Goal: Task Accomplishment & Management: Manage account settings

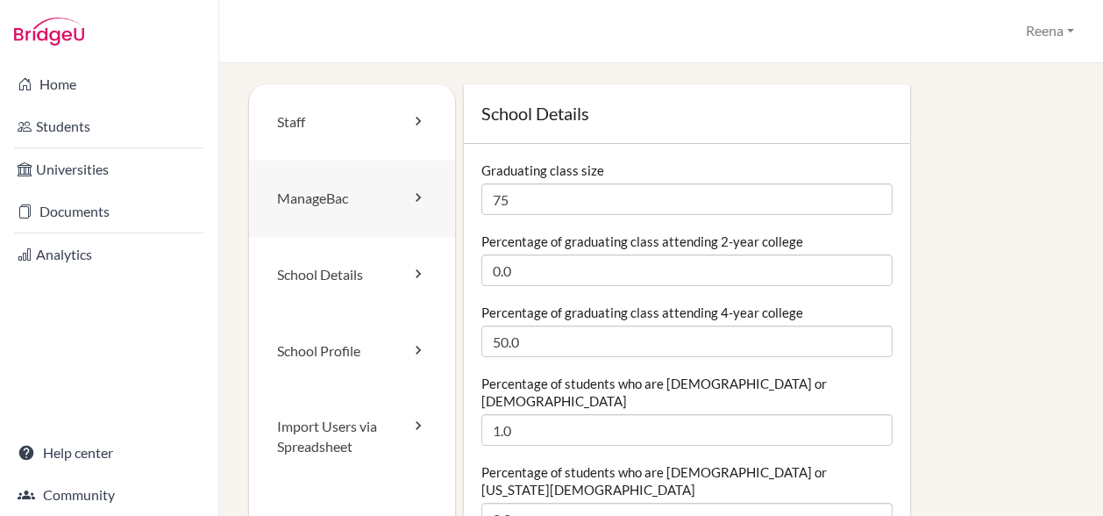
click at [352, 202] on link "ManageBac" at bounding box center [352, 198] width 206 height 76
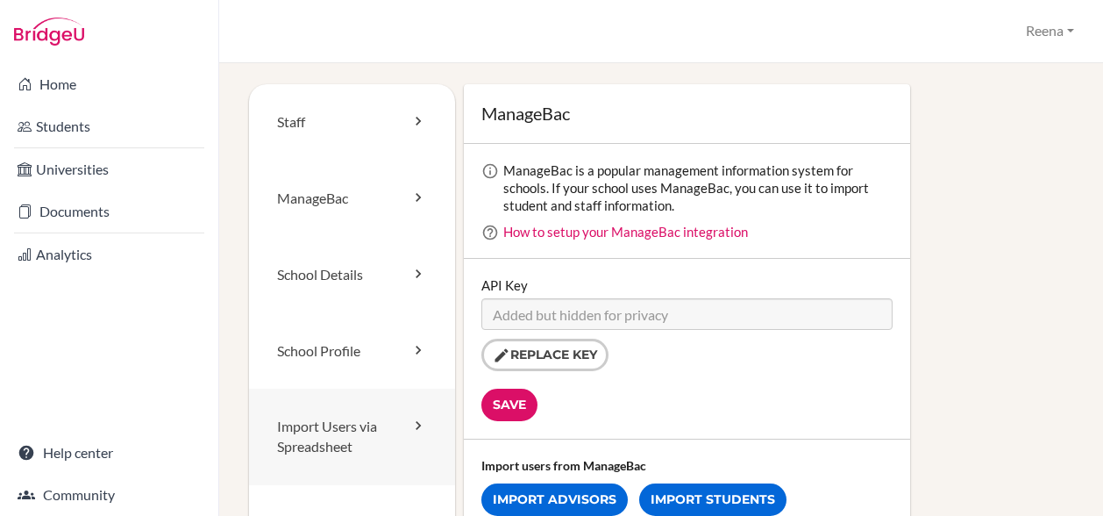
click at [377, 423] on link "Import Users via Spreadsheet" at bounding box center [352, 436] width 206 height 96
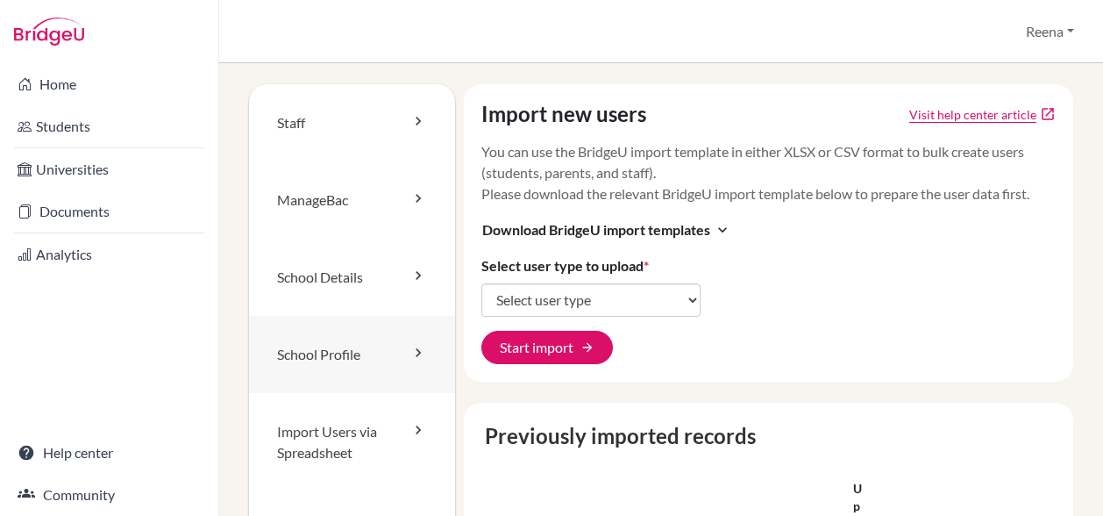
click at [328, 359] on link "School Profile" at bounding box center [352, 354] width 206 height 77
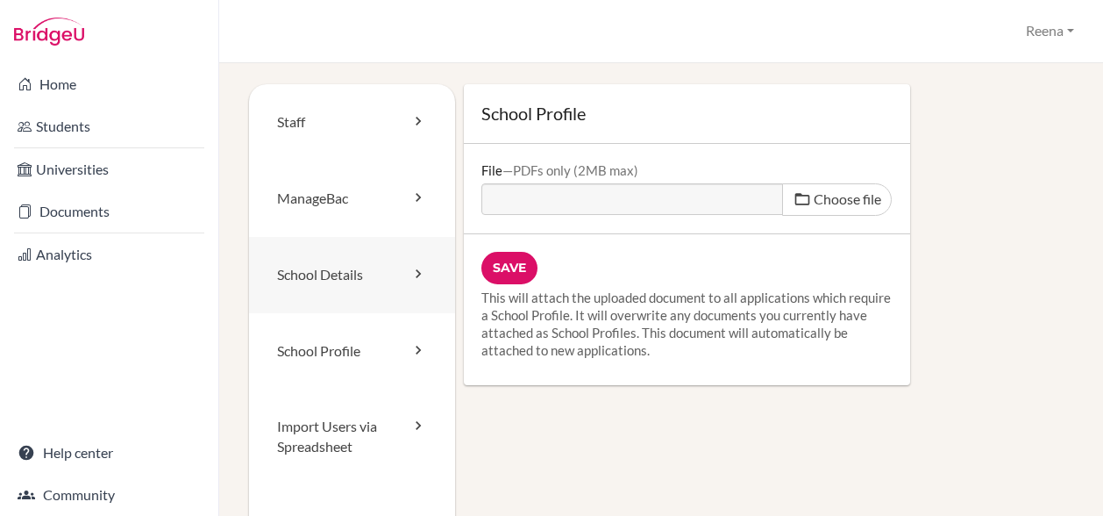
click at [357, 273] on link "School Details" at bounding box center [352, 275] width 206 height 76
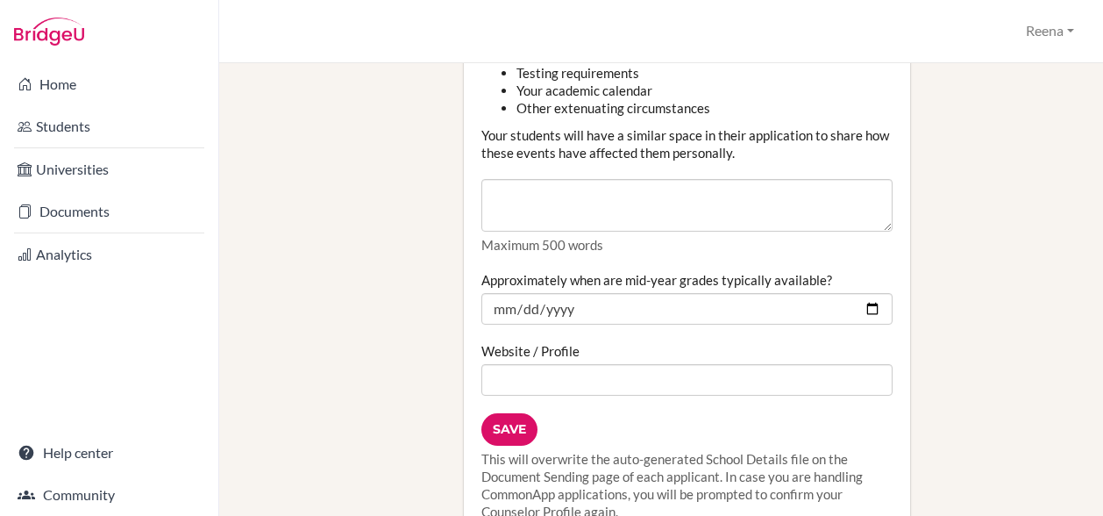
scroll to position [2061, 0]
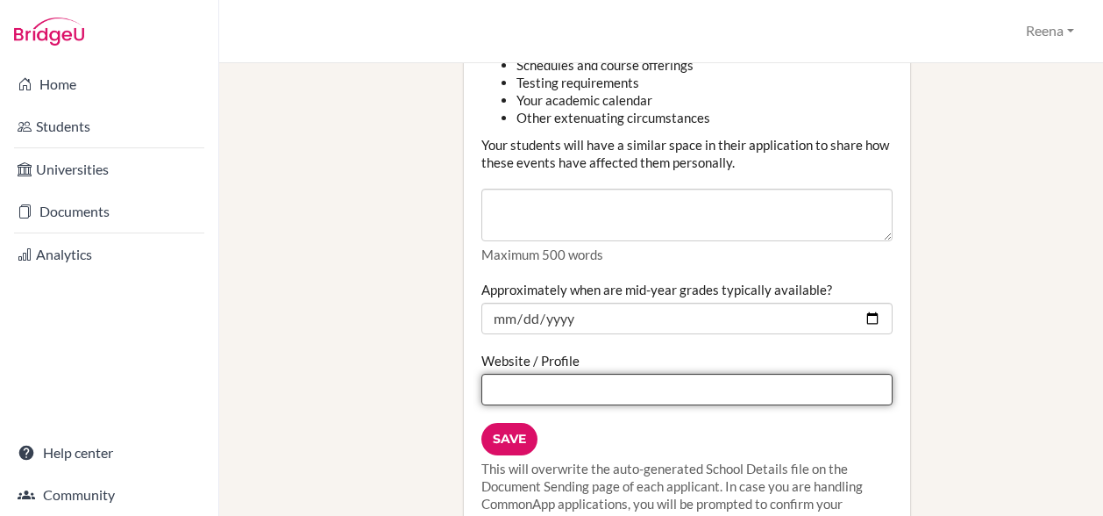
click at [494, 374] on input "Website / Profile" at bounding box center [686, 390] width 411 height 32
paste input "[URL][DOMAIN_NAME]"
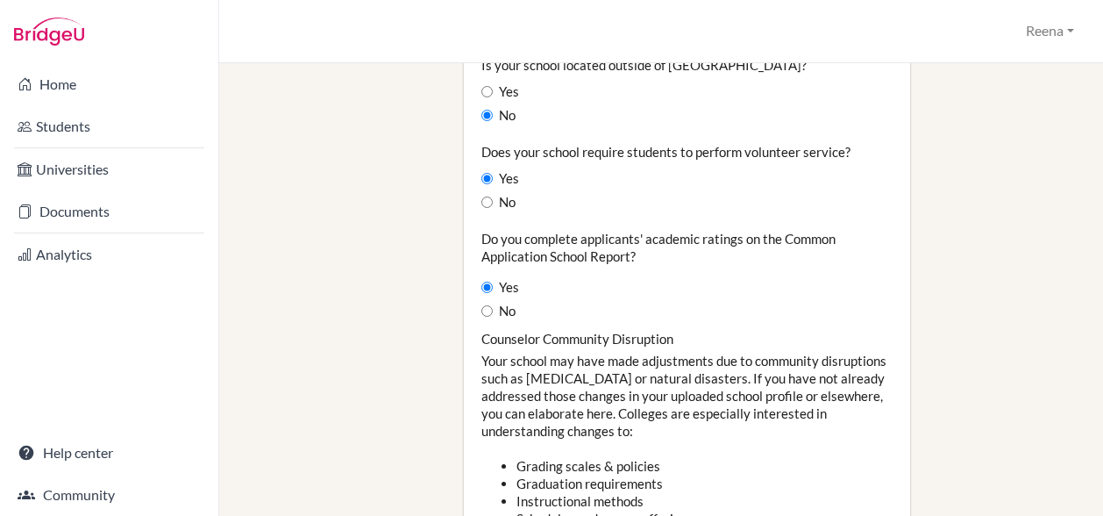
scroll to position [1607, 0]
type input "https://www.diabarsha.com/"
click at [1049, 29] on button "Reena" at bounding box center [1050, 31] width 64 height 32
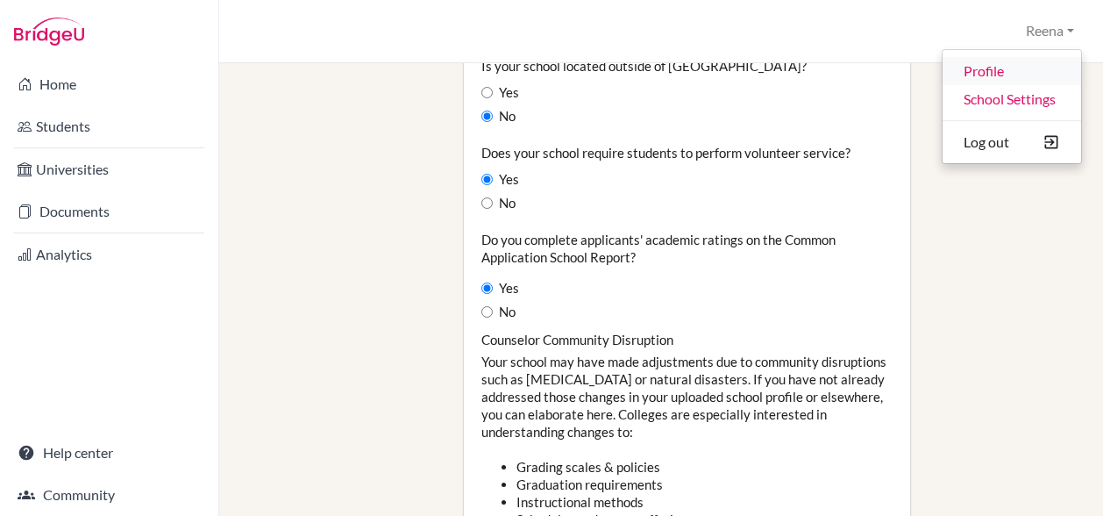
click at [994, 76] on link "Profile" at bounding box center [1012, 71] width 139 height 28
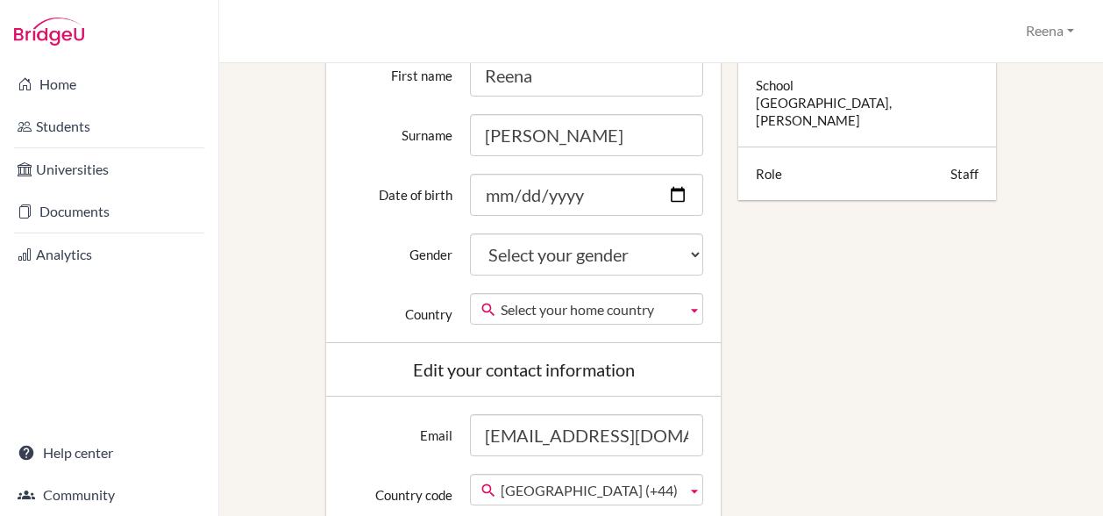
scroll to position [374, 0]
click at [649, 259] on select "Select your gender Female Male Neither" at bounding box center [587, 253] width 234 height 42
select select "female"
click at [470, 232] on select "Select your gender Female Male Neither" at bounding box center [587, 253] width 234 height 42
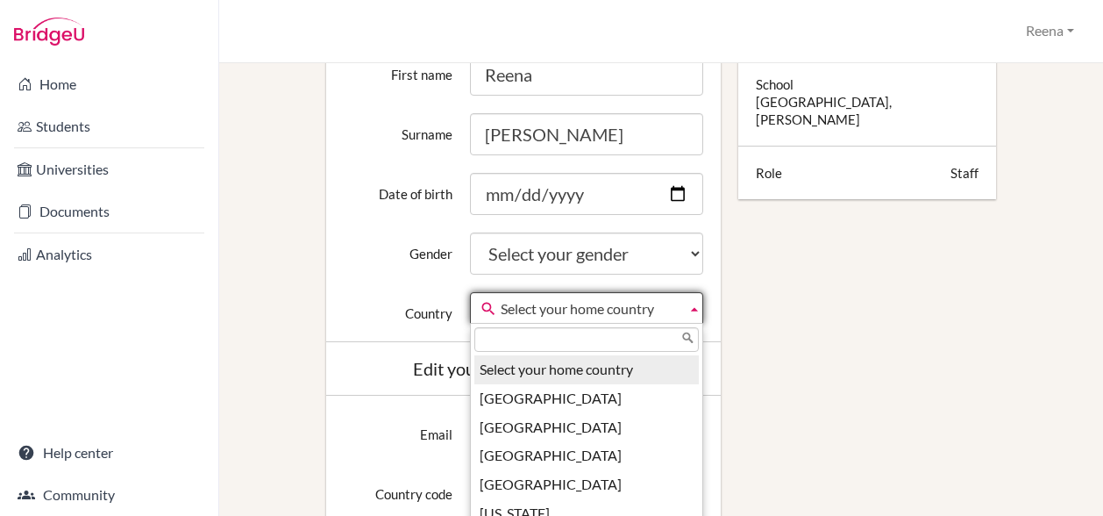
click at [549, 313] on span "Select your home country" at bounding box center [591, 309] width 180 height 32
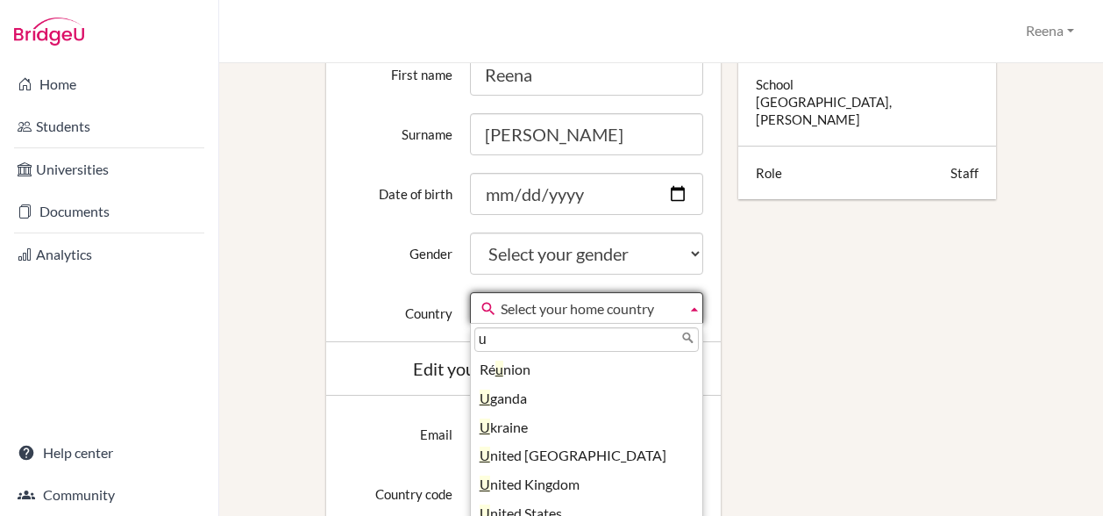
type input "United Arab Emirates"
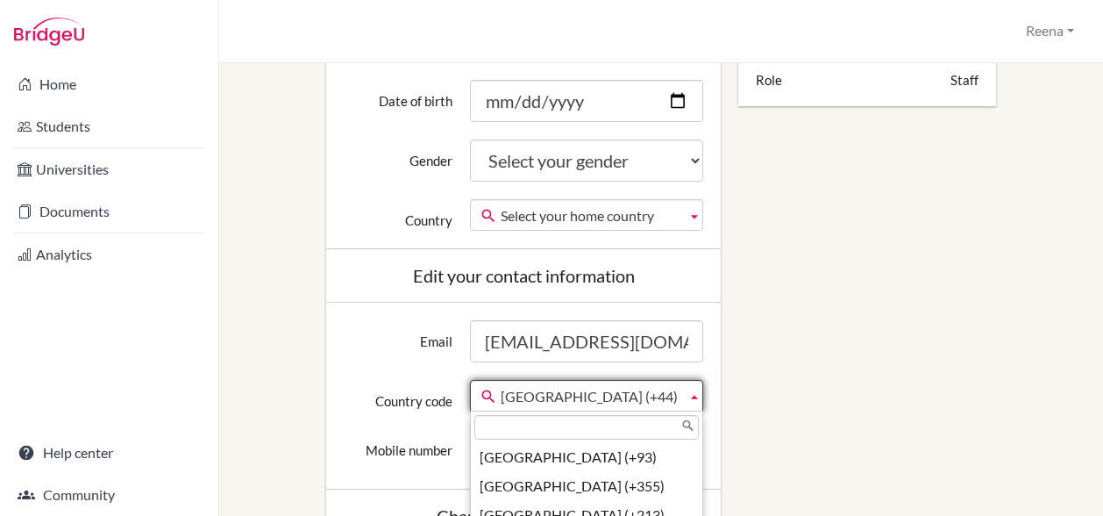
scroll to position [6572, 0]
click at [666, 395] on span "United Kingdom (+44)" at bounding box center [591, 397] width 180 height 32
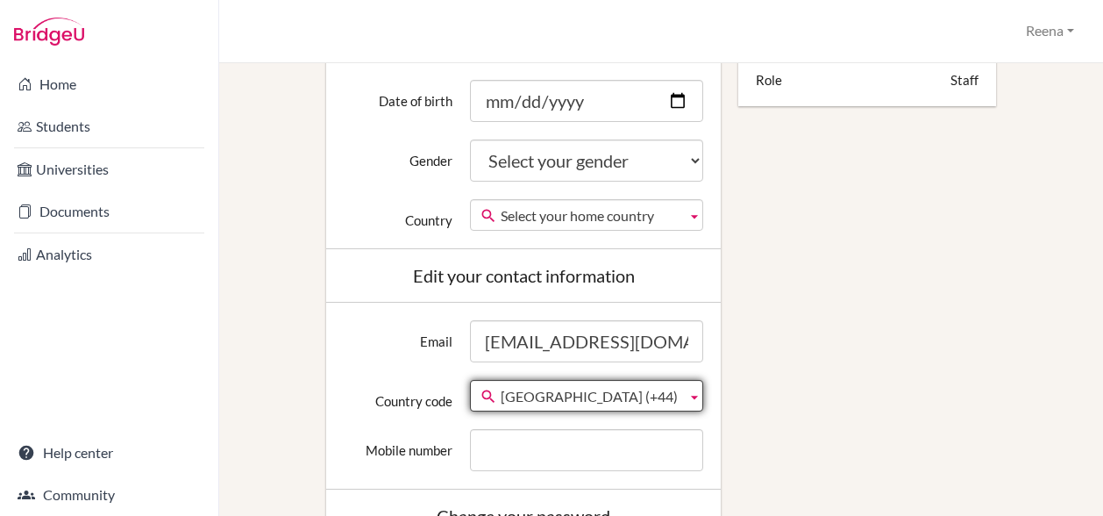
click at [666, 395] on span "United Kingdom (+44)" at bounding box center [591, 397] width 180 height 32
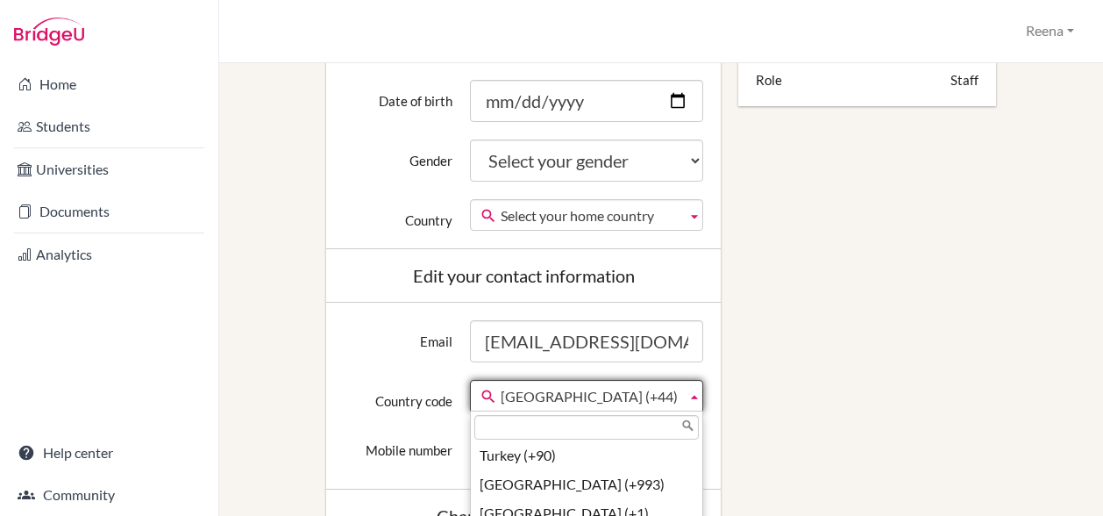
click at [666, 395] on span "United Kingdom (+44)" at bounding box center [591, 397] width 180 height 32
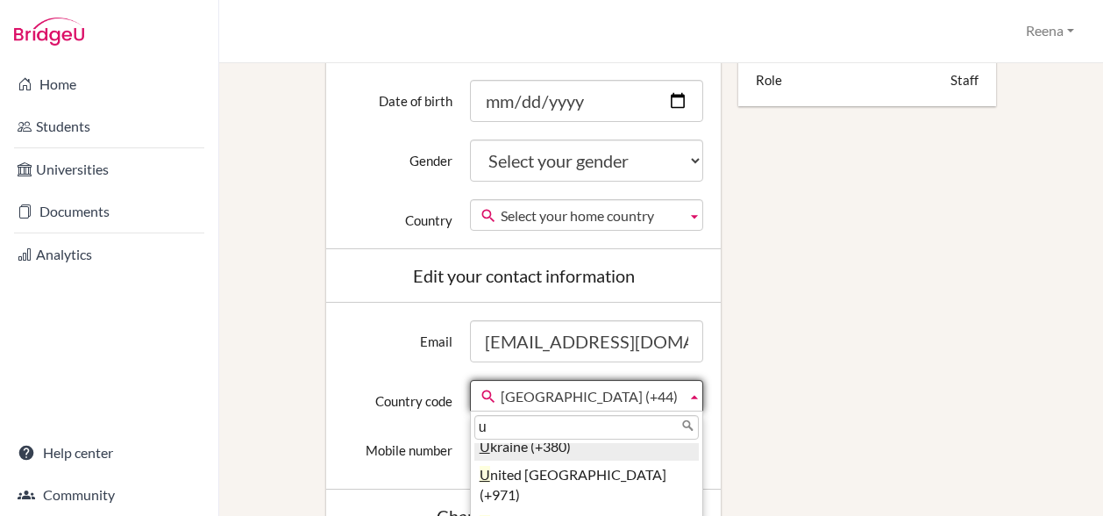
scroll to position [58, 0]
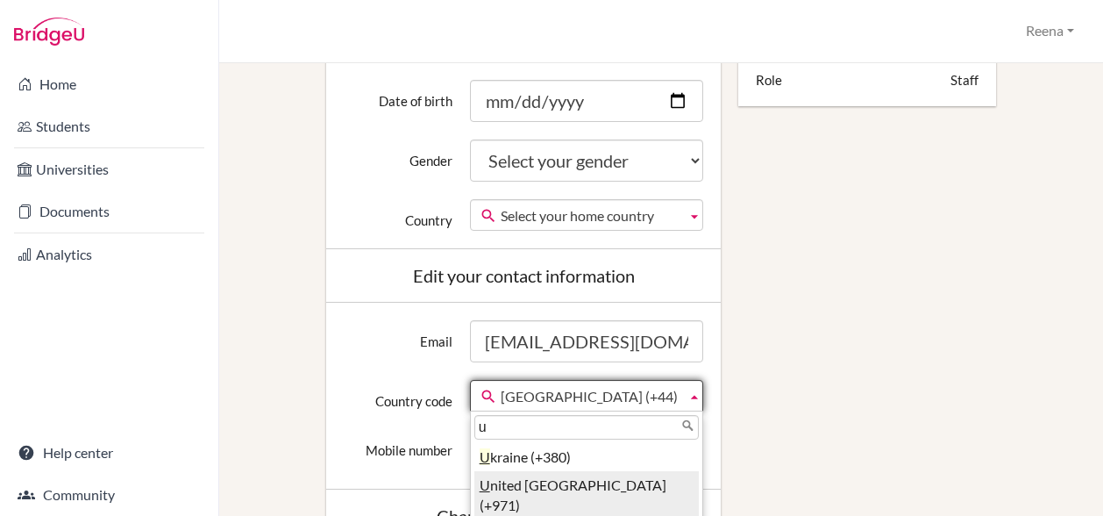
type input "u"
click at [595, 483] on li "U nited Arab Emirates (+971)" at bounding box center [586, 495] width 225 height 49
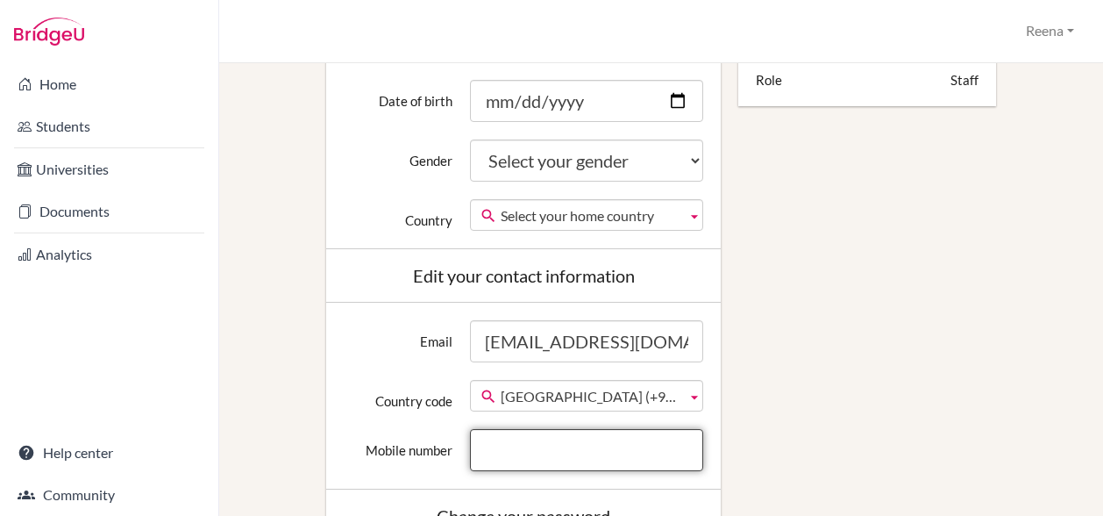
click at [544, 445] on input "Mobile number" at bounding box center [587, 450] width 234 height 42
click at [487, 449] on input "0554993738" at bounding box center [587, 450] width 234 height 42
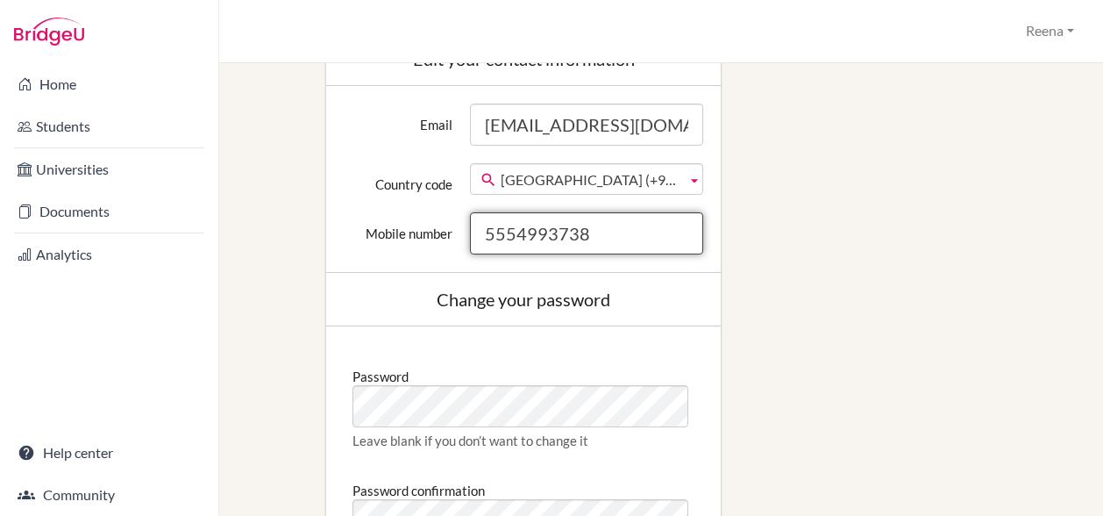
scroll to position [698, 0]
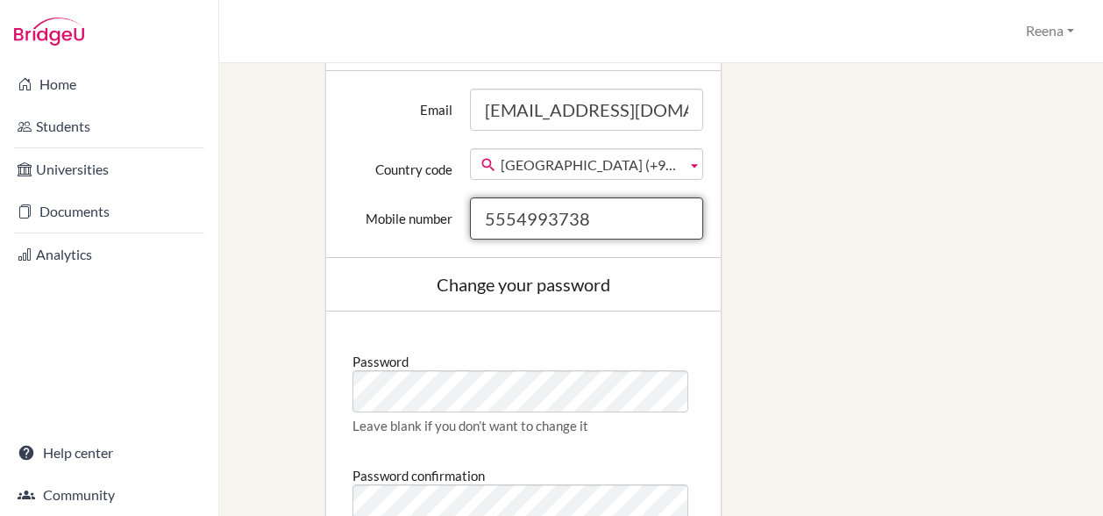
type input "5554993738"
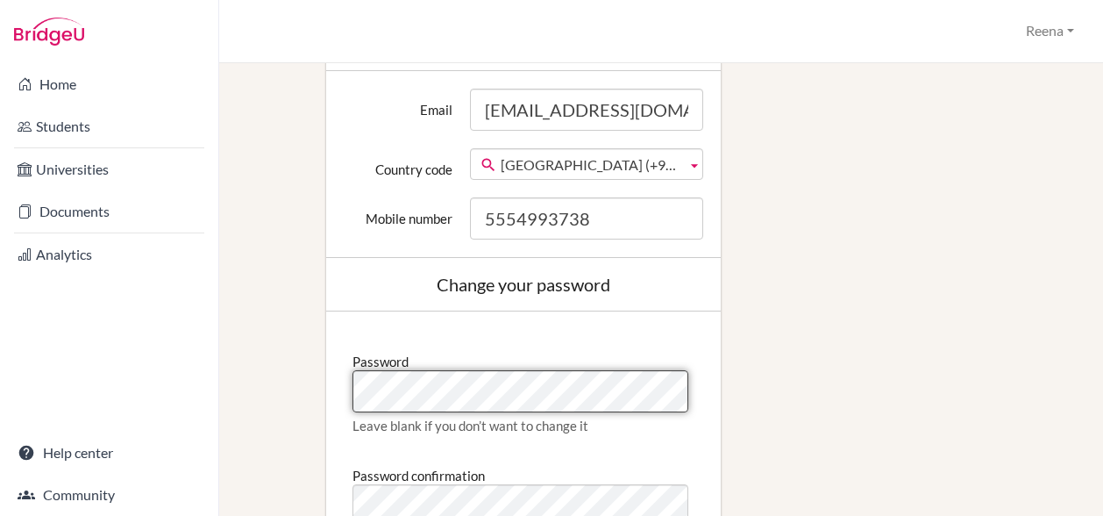
scroll to position [807, 0]
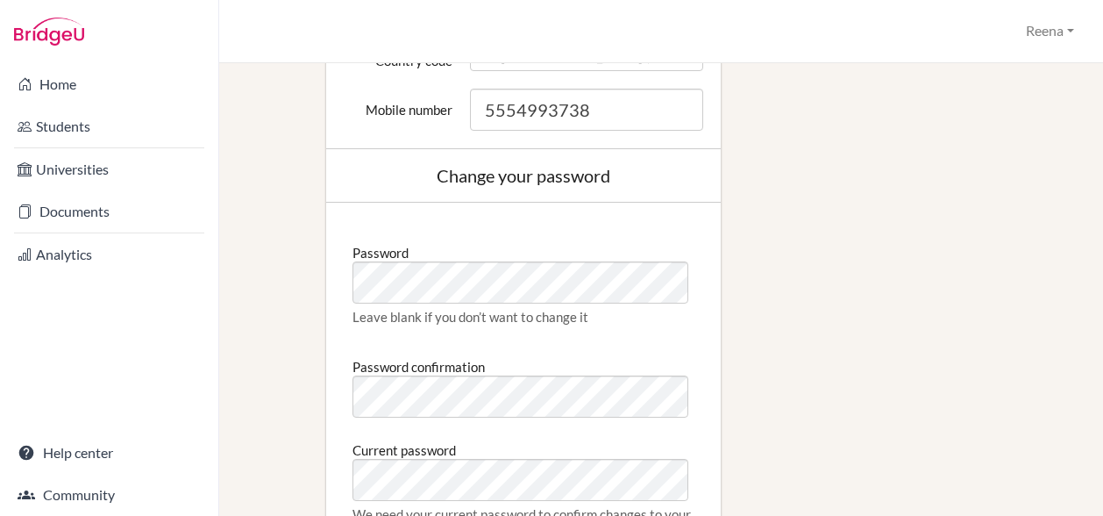
click at [829, 311] on div "Edit profile Change your profile pic Choose file Edit your details First name R…" at bounding box center [661, 6] width 824 height 1390
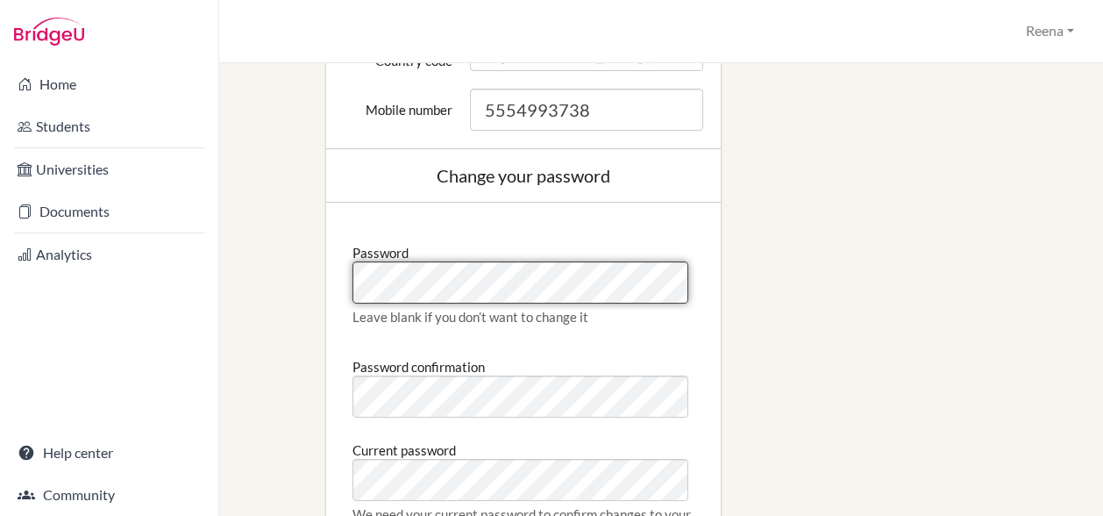
click at [302, 265] on div "Edit profile Change your profile pic Choose file Edit your details First name R…" at bounding box center [661, 6] width 824 height 1390
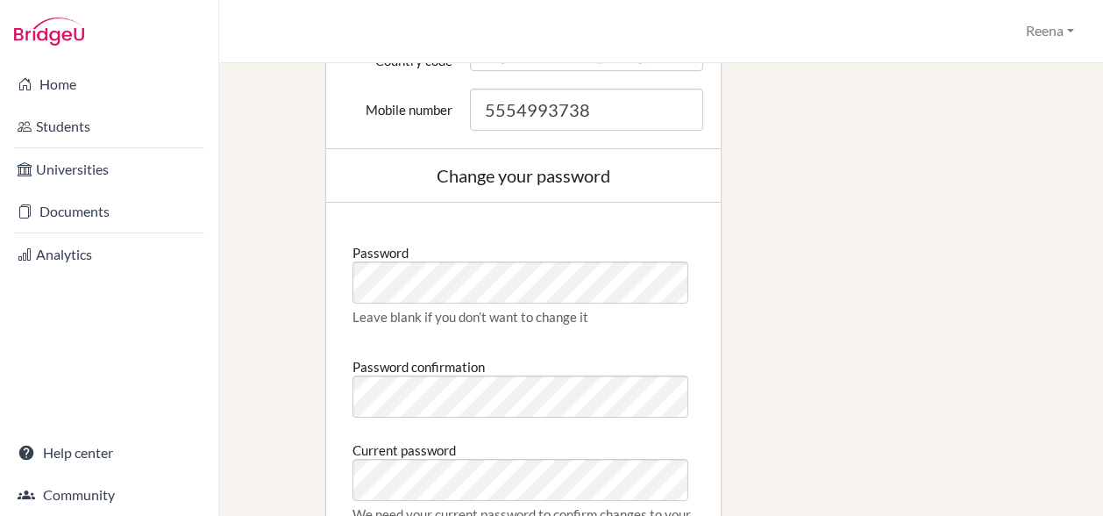
click at [773, 345] on div "Edit profile Change your profile pic Choose file Edit your details First name R…" at bounding box center [661, 6] width 824 height 1390
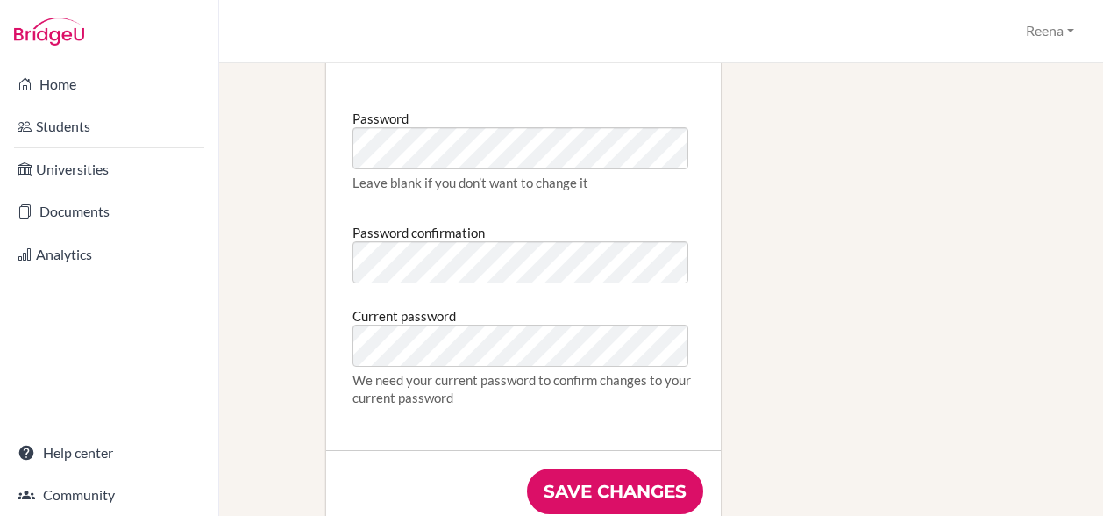
scroll to position [942, 0]
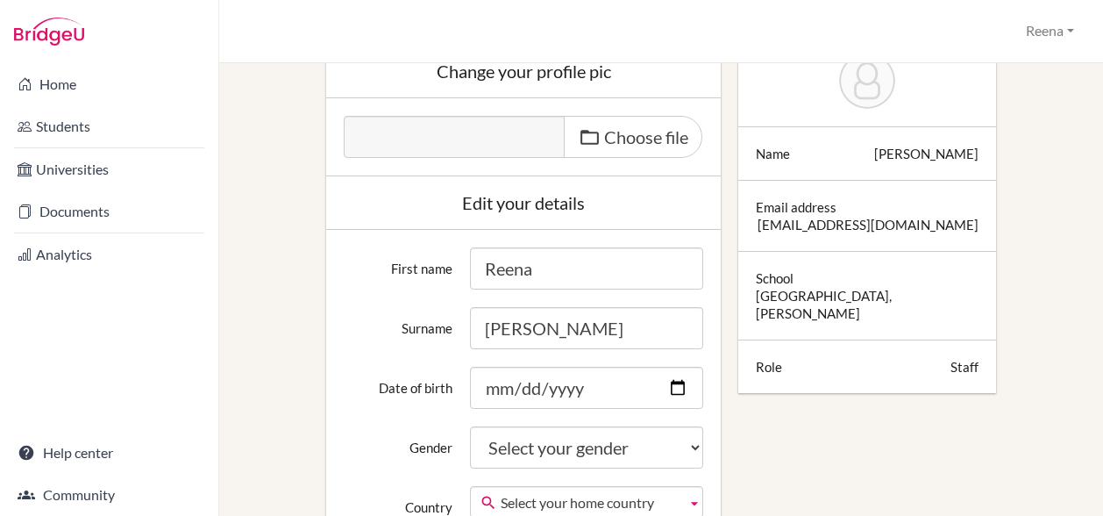
scroll to position [63, 0]
click at [651, 147] on span "Choose file" at bounding box center [646, 136] width 84 height 21
click at [612, 136] on input "Choose file" at bounding box center [478, 126] width 268 height 20
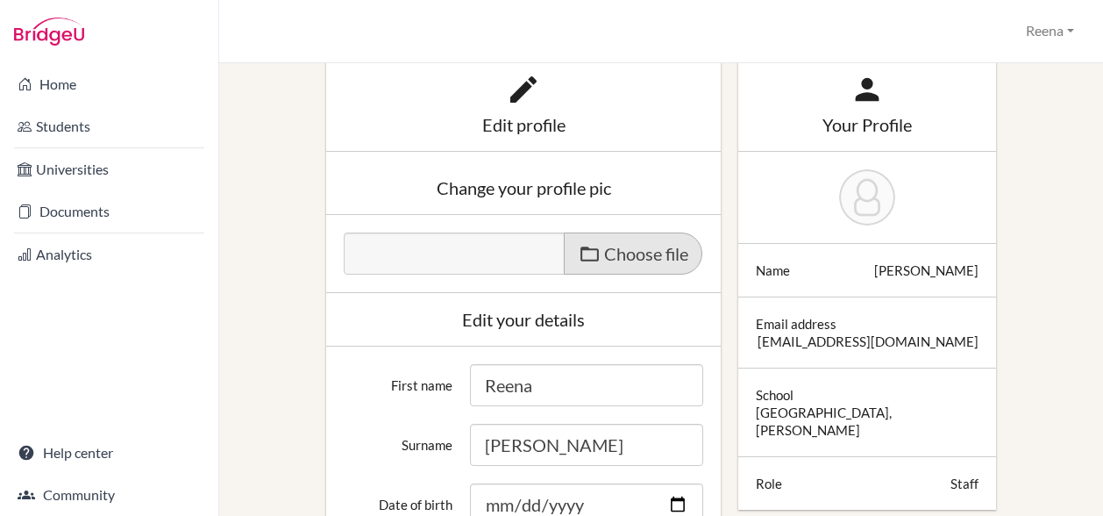
type input "C:\fakepath\Reena pic.jpg"
type input "Reena pic.jpg"
click at [582, 257] on span at bounding box center [590, 254] width 22 height 22
click at [582, 253] on input "Choose file" at bounding box center [478, 242] width 268 height 20
click at [581, 253] on span at bounding box center [590, 254] width 22 height 22
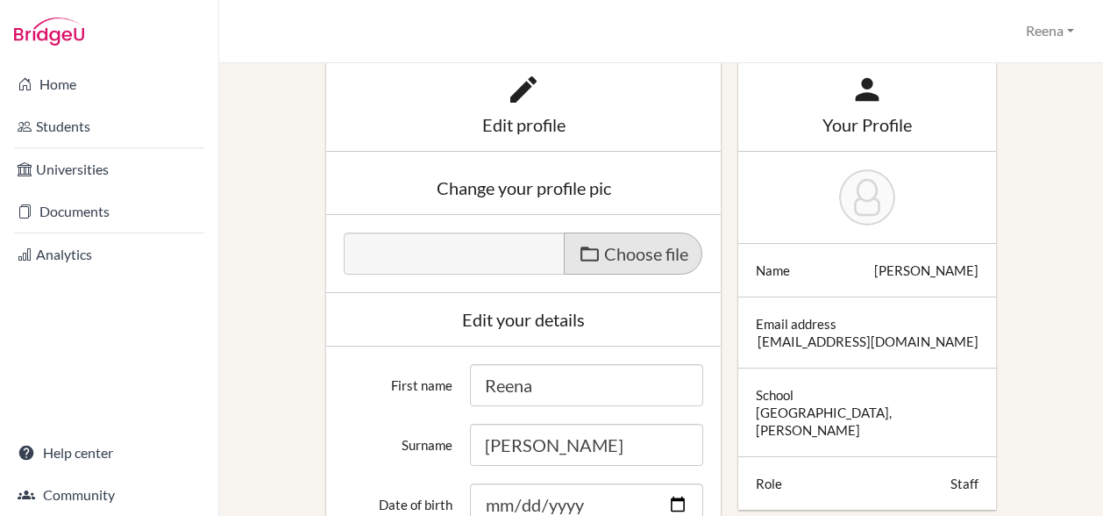
click at [581, 253] on input "Choose file" at bounding box center [478, 242] width 268 height 20
type input "C:\fakepath\Reena Guglani (1).jpg"
type input "Reena Guglani (1).jpg"
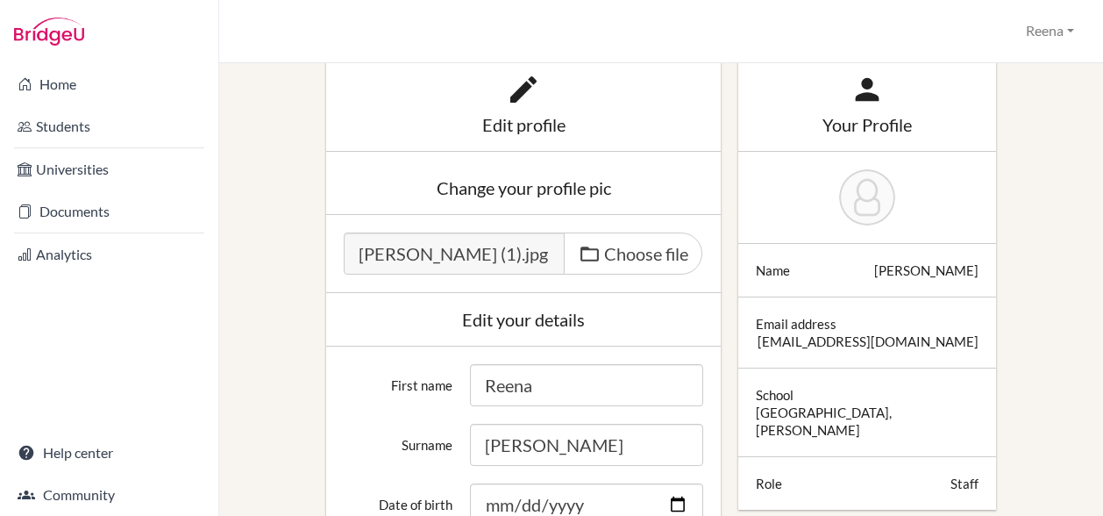
click at [849, 207] on img at bounding box center [867, 197] width 56 height 56
click at [858, 180] on img at bounding box center [867, 197] width 56 height 56
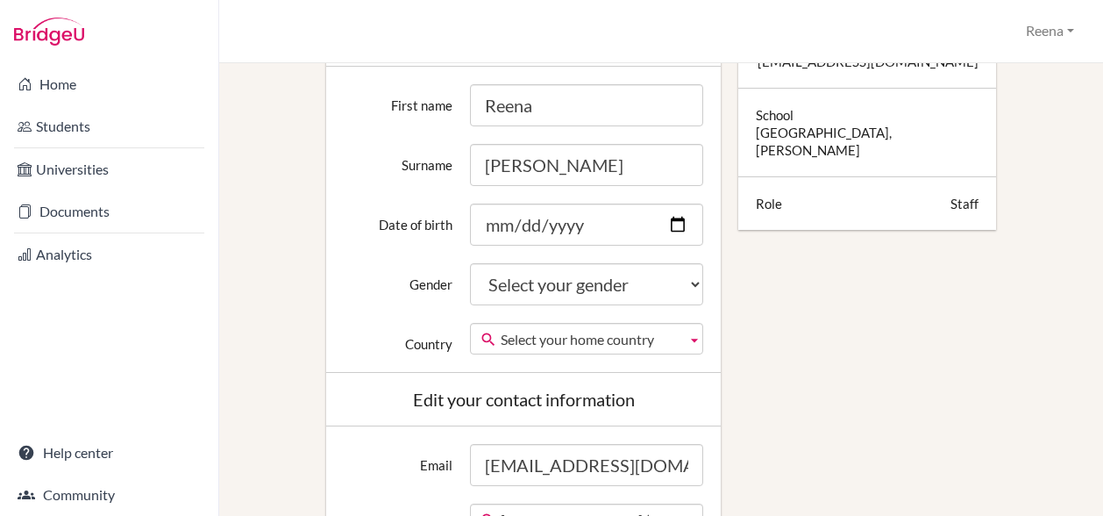
scroll to position [352, 0]
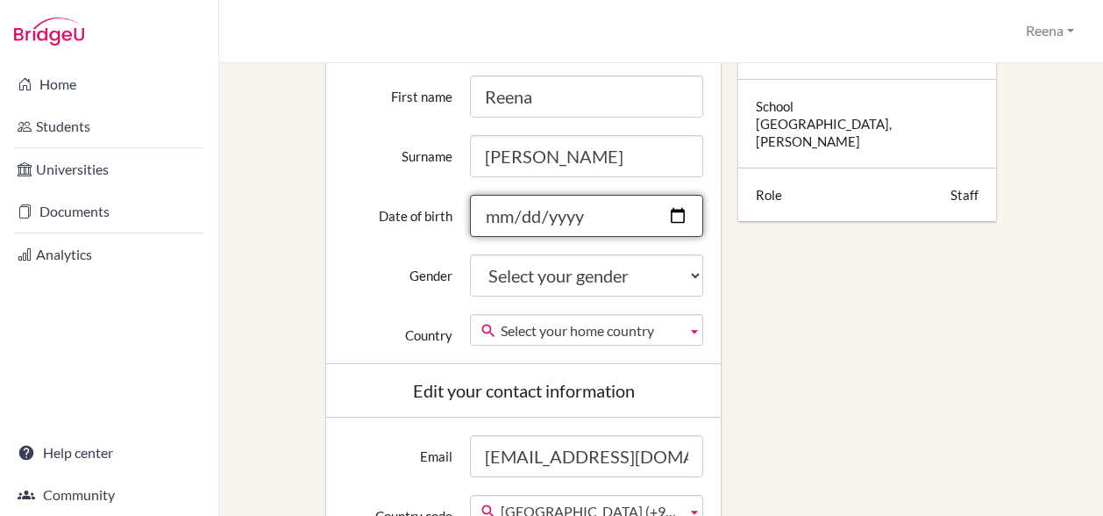
click at [663, 217] on input "Date of birth" at bounding box center [587, 216] width 234 height 42
click at [674, 213] on input "2025-09-12" at bounding box center [587, 216] width 234 height 42
type input "2025-02-12"
click at [582, 212] on input "2025-02-12" at bounding box center [587, 216] width 234 height 42
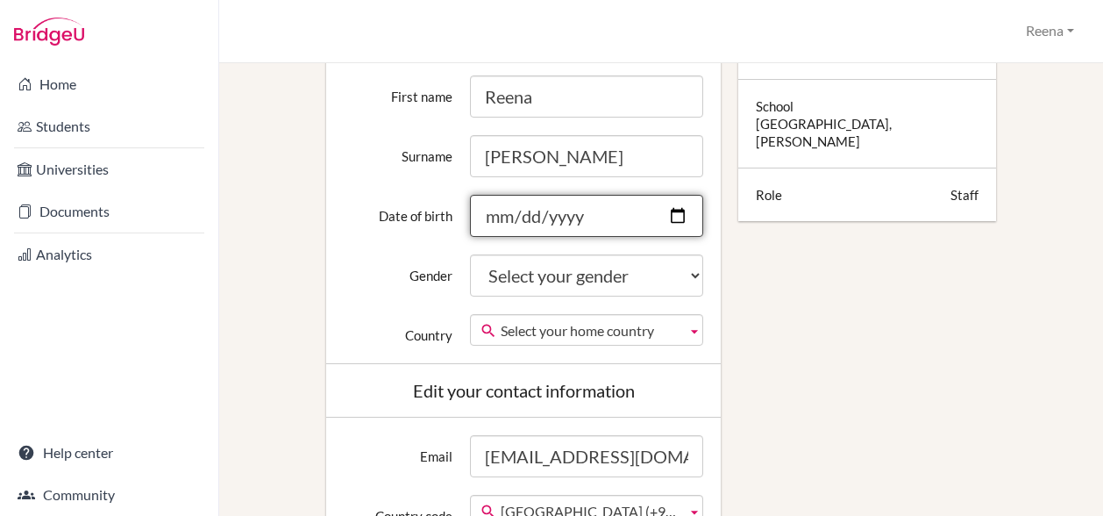
type input "2025-12-12"
click at [579, 218] on input "2025-12-12" at bounding box center [587, 216] width 234 height 42
type input "1973-12-12"
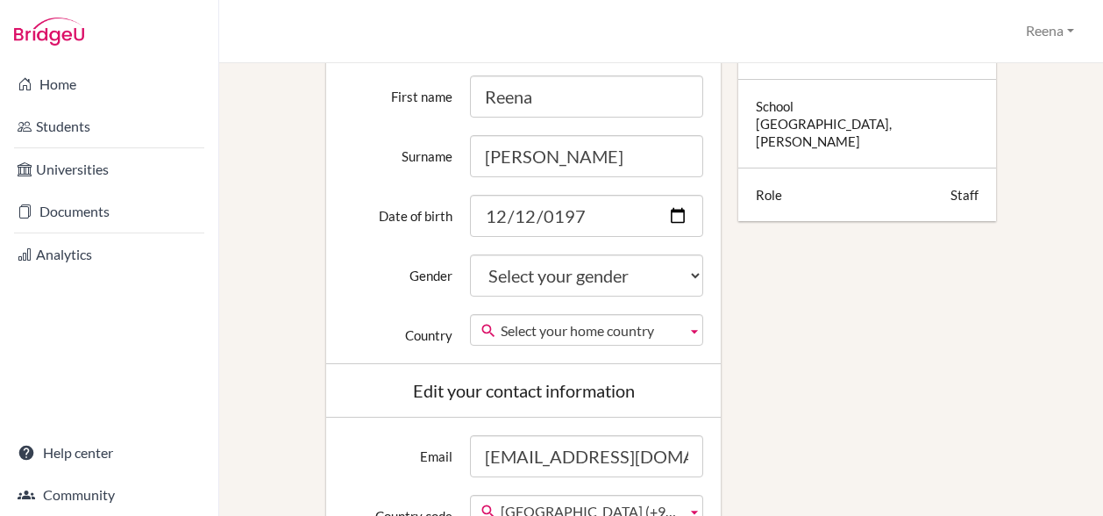
click at [786, 308] on div "Edit profile Change your profile pic Reena Guglani (1).jpg Choose file Edit you…" at bounding box center [661, 461] width 824 height 1390
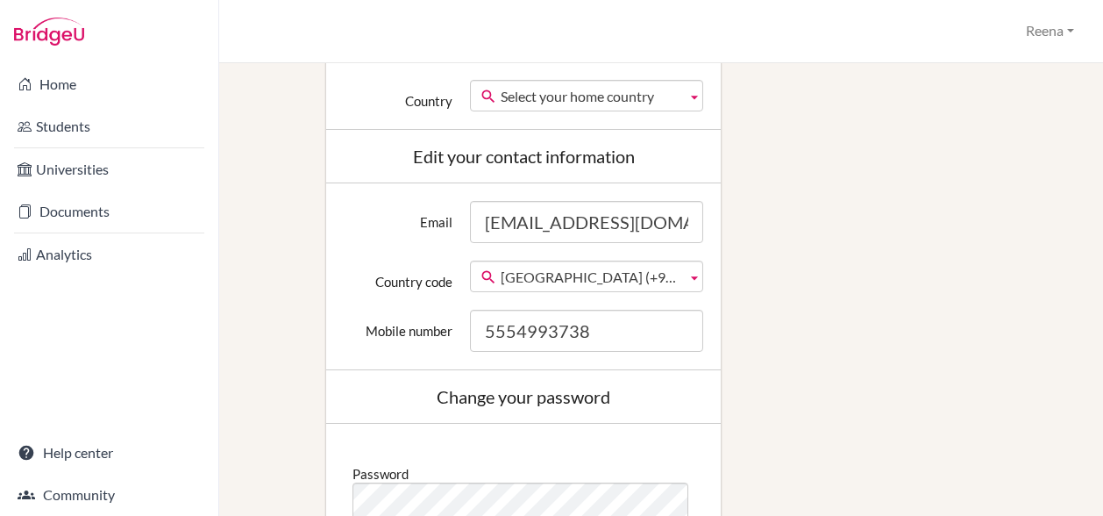
scroll to position [587, 0]
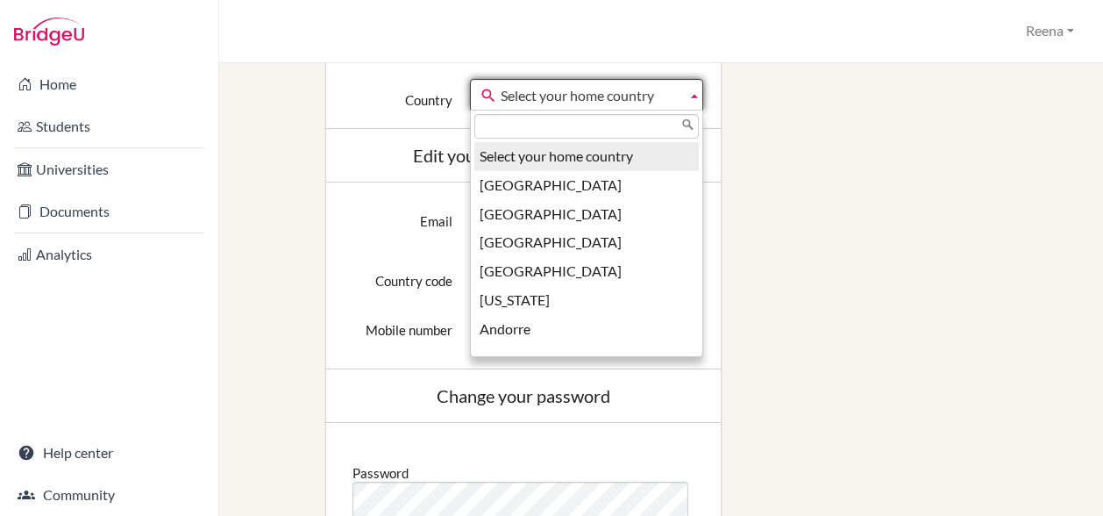
click at [628, 101] on span "Select your home country" at bounding box center [591, 96] width 180 height 32
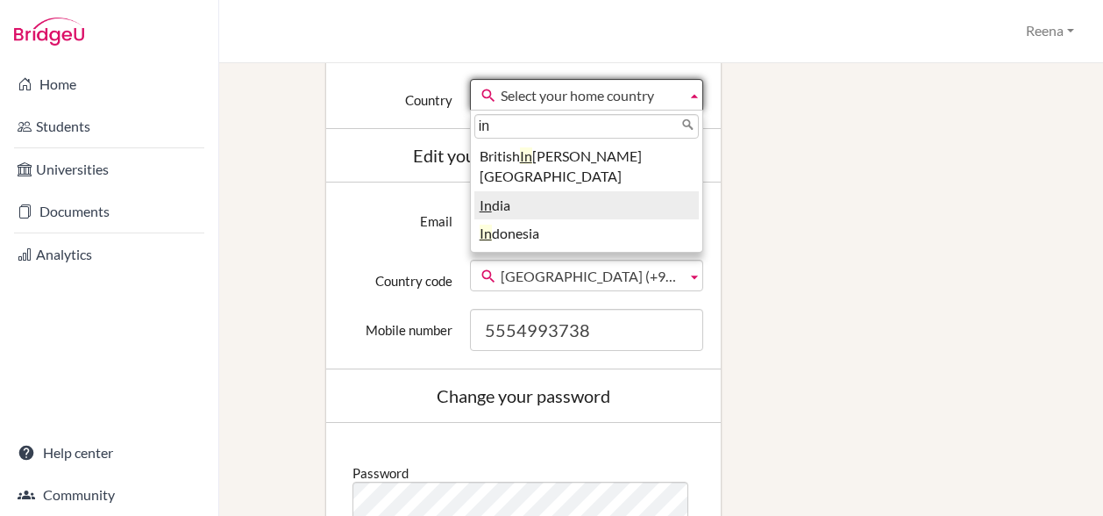
type input "in"
click at [510, 191] on li "In dia" at bounding box center [586, 205] width 225 height 29
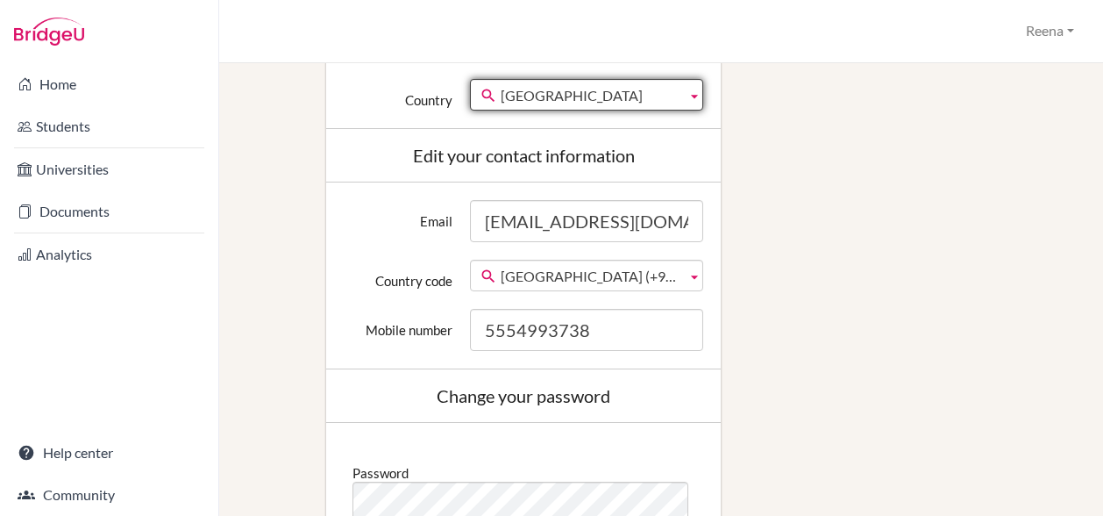
click at [529, 290] on div "Email reenag@diabarsha.com Country code Afghanistan (+93) Albania (+355) Algeri…" at bounding box center [523, 275] width 395 height 187
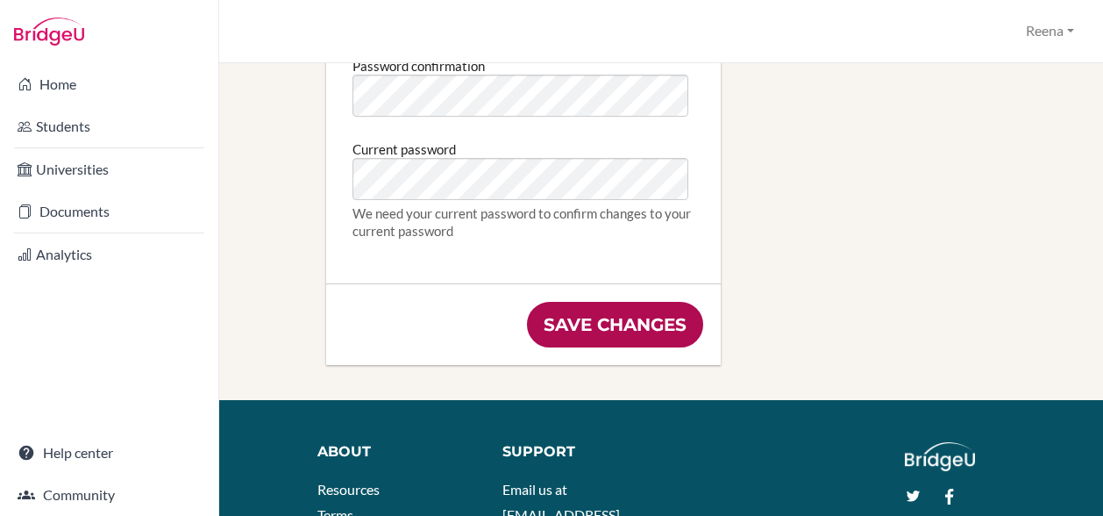
scroll to position [1110, 0]
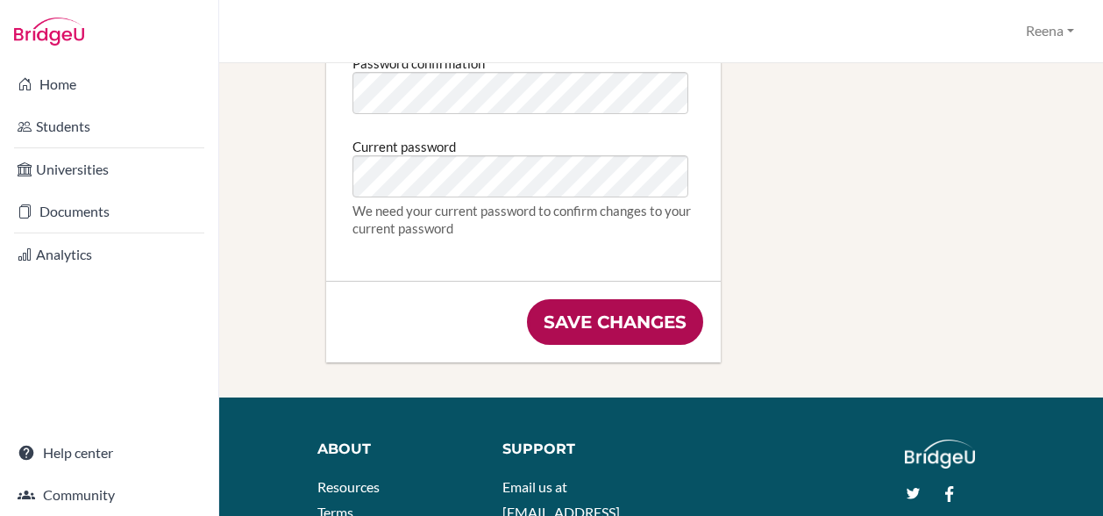
click at [559, 327] on input "Save changes" at bounding box center [615, 322] width 176 height 46
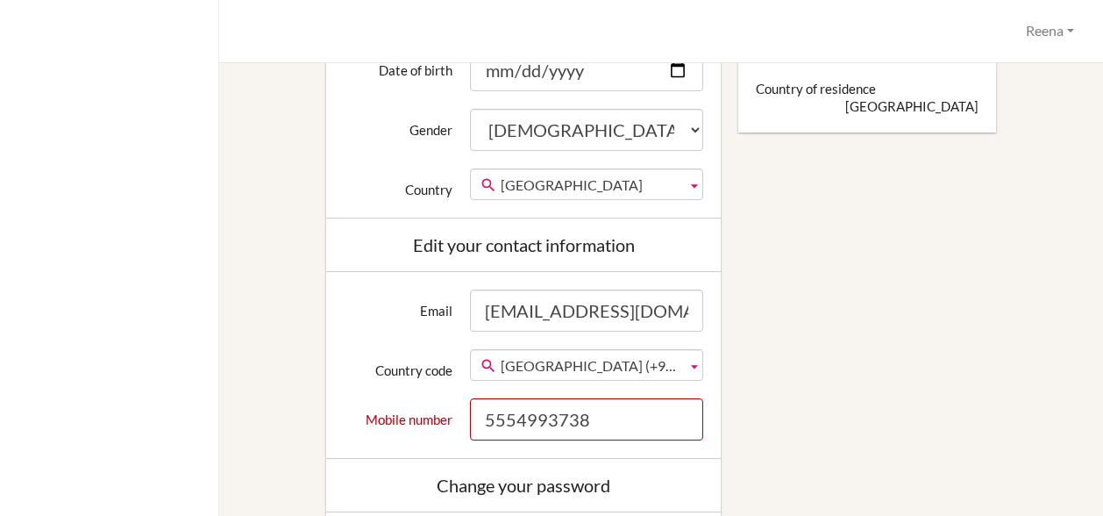
scroll to position [710, 0]
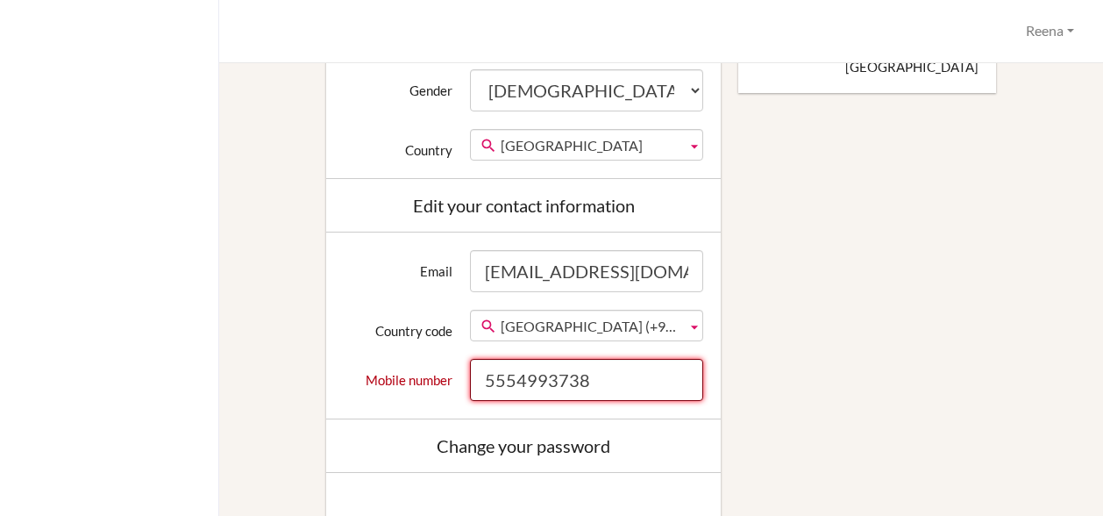
click at [489, 376] on input "5554993738" at bounding box center [587, 380] width 234 height 42
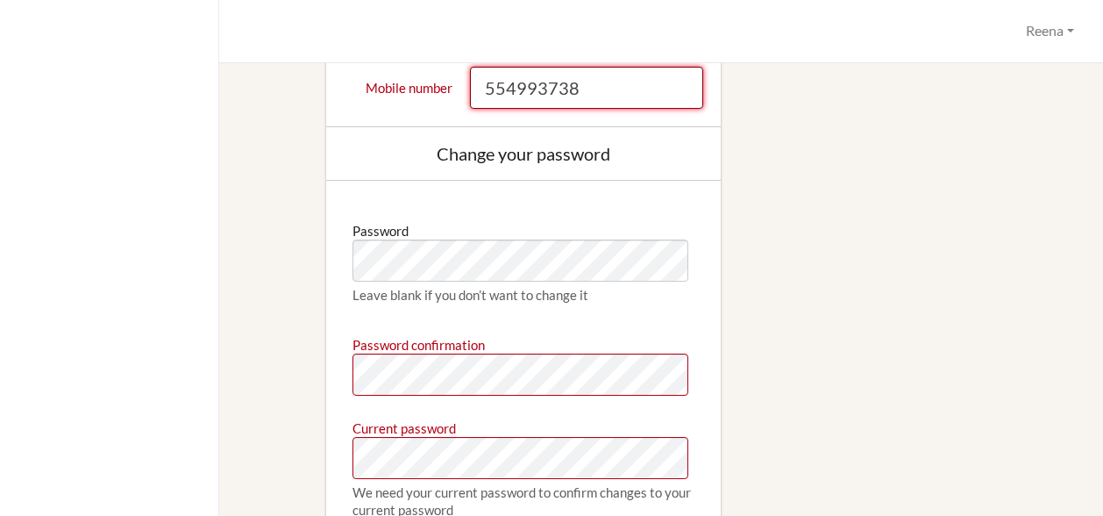
scroll to position [1003, 0]
type input "554993738"
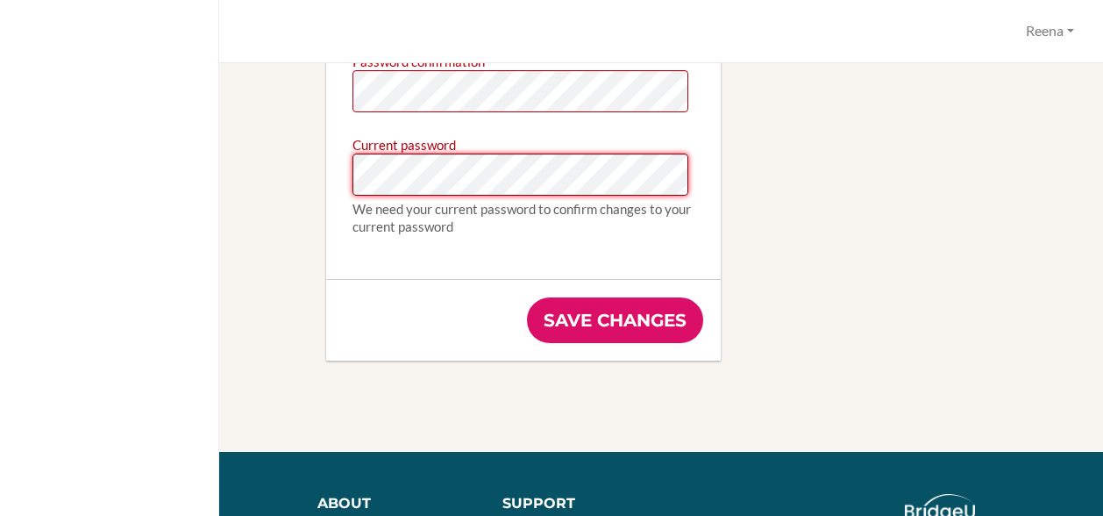
scroll to position [1313, 0]
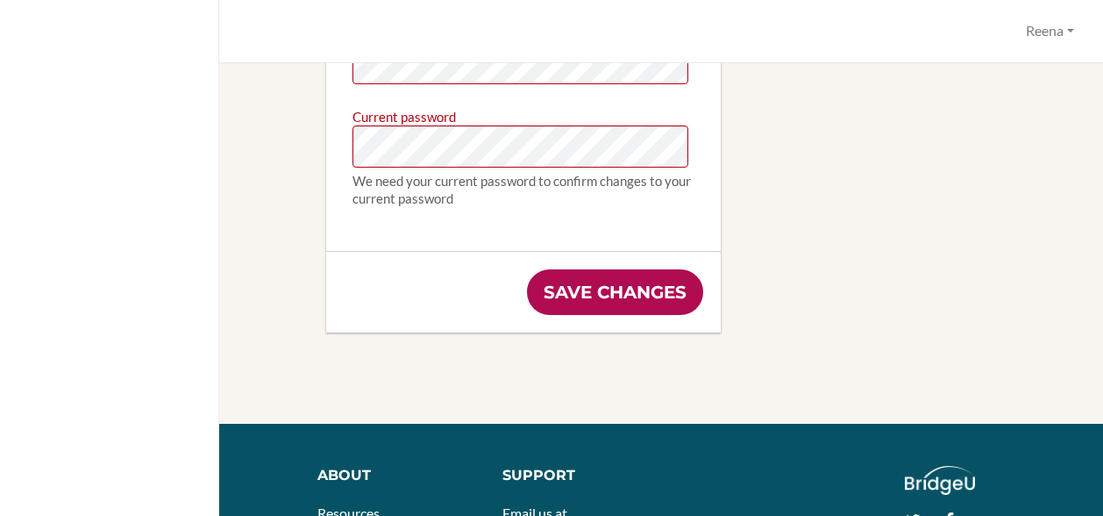
click at [666, 280] on input "Save changes" at bounding box center [615, 292] width 176 height 46
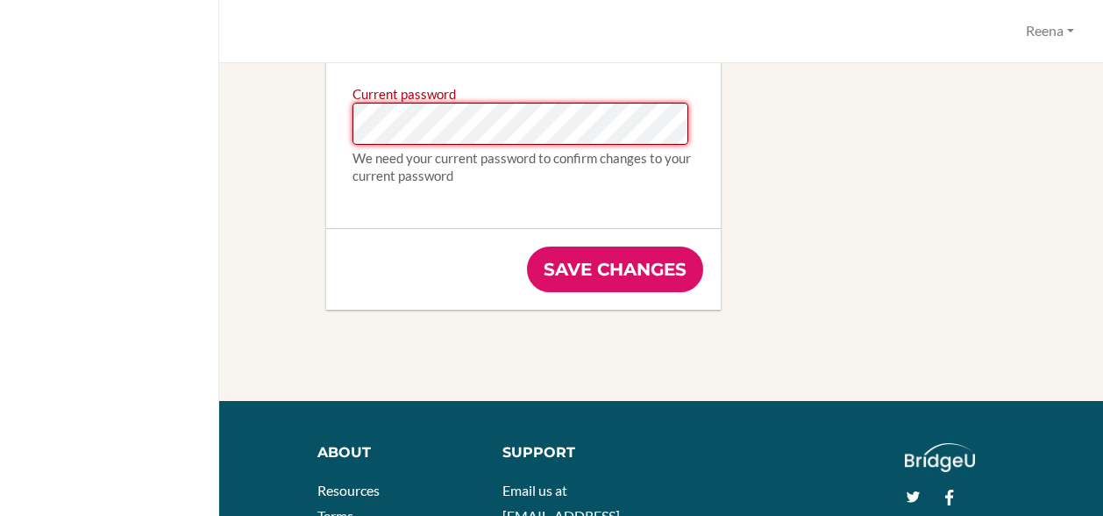
scroll to position [1310, 0]
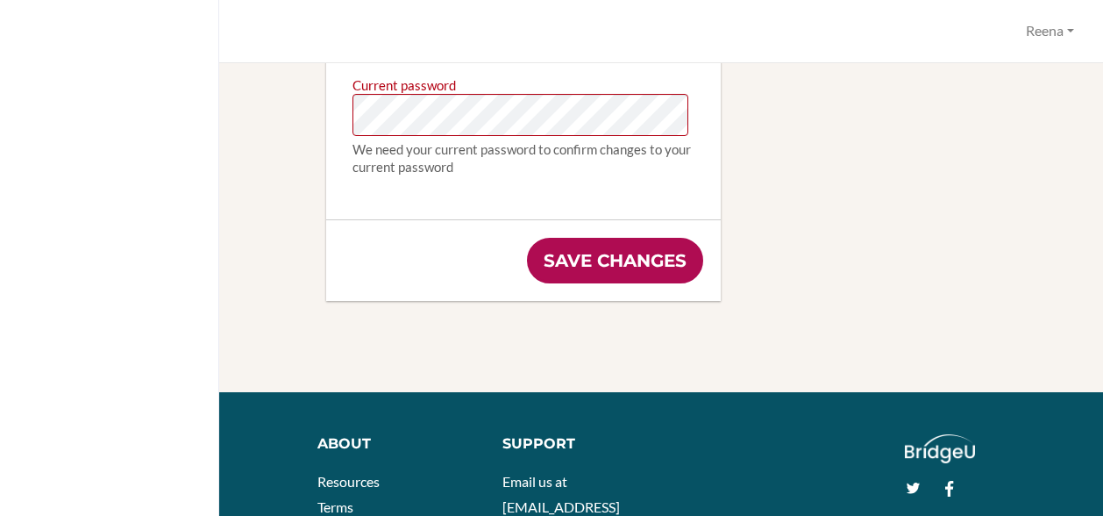
click at [675, 266] on input "Save changes" at bounding box center [615, 261] width 176 height 46
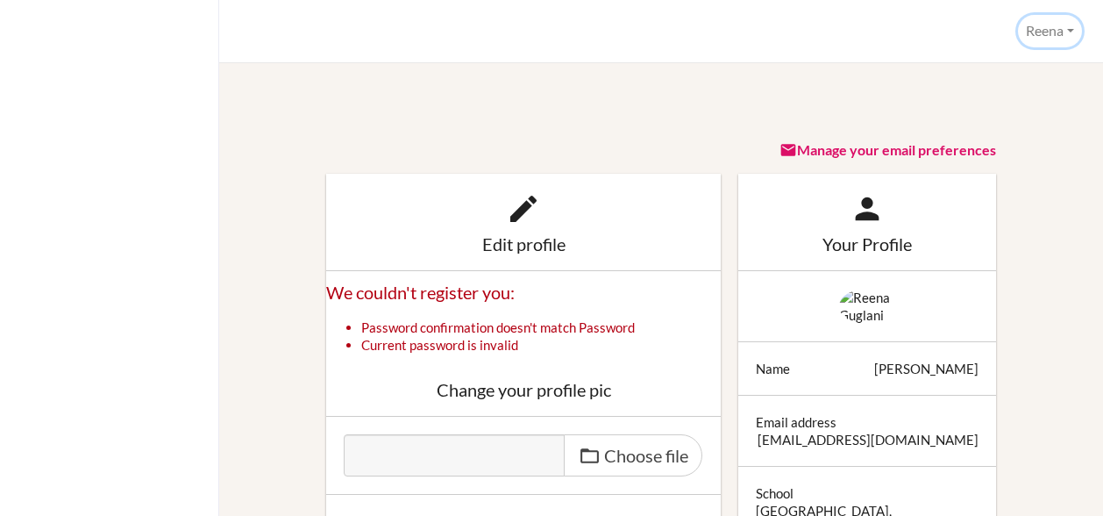
click at [1069, 25] on button "Reena" at bounding box center [1050, 31] width 64 height 32
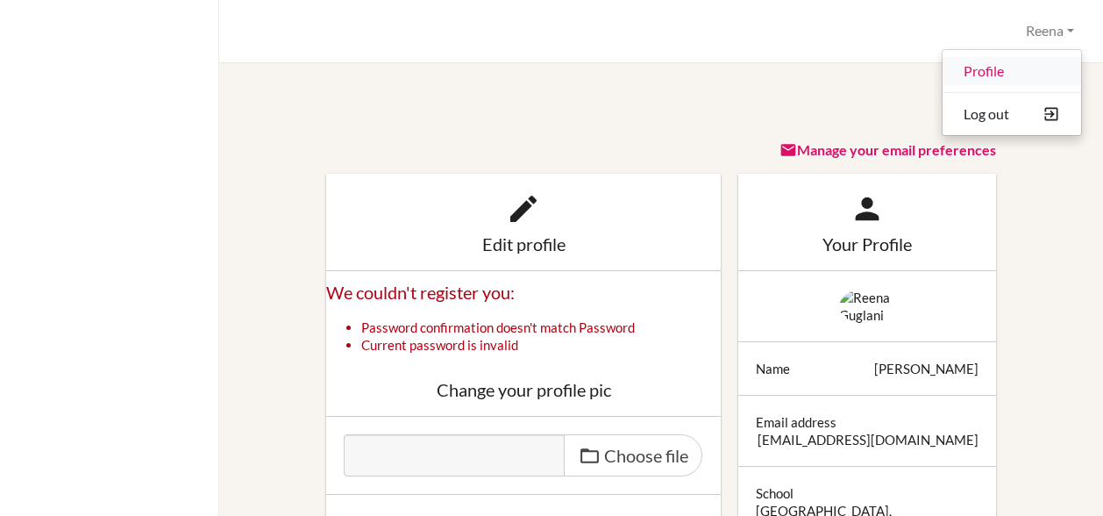
click at [993, 73] on link "Profile" at bounding box center [1012, 71] width 139 height 28
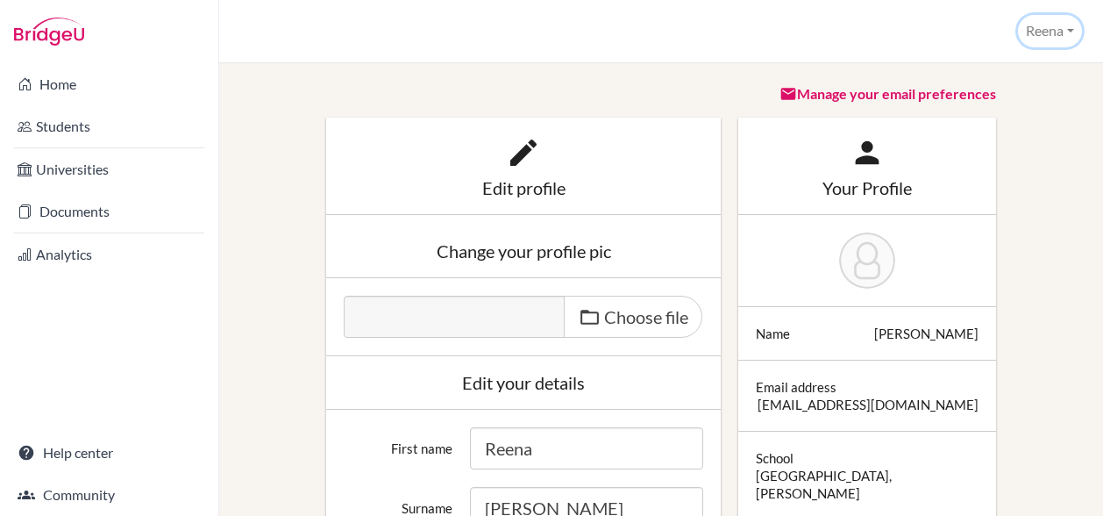
click at [1056, 31] on button "Reena" at bounding box center [1050, 31] width 64 height 32
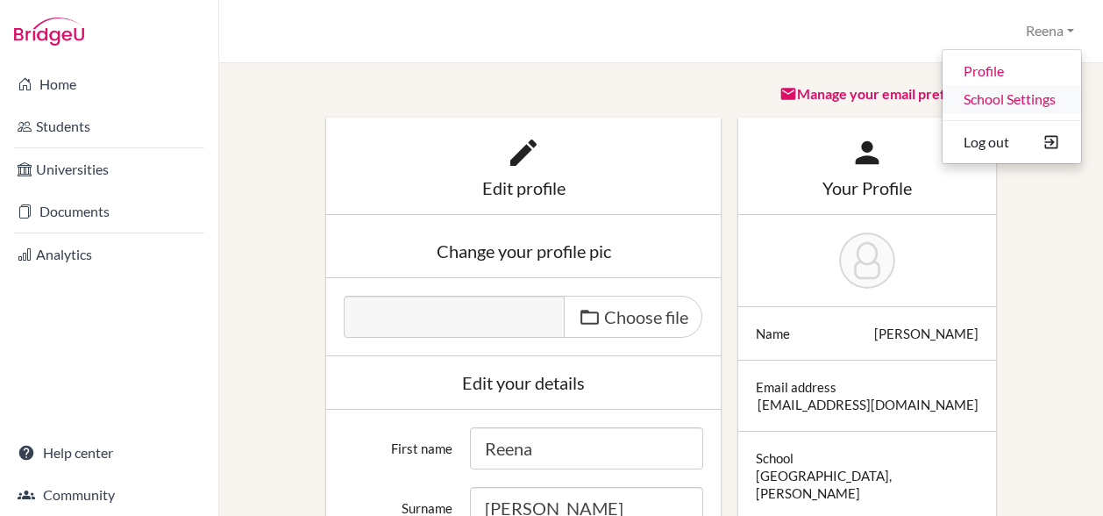
click at [1008, 103] on link "School Settings" at bounding box center [1012, 99] width 139 height 28
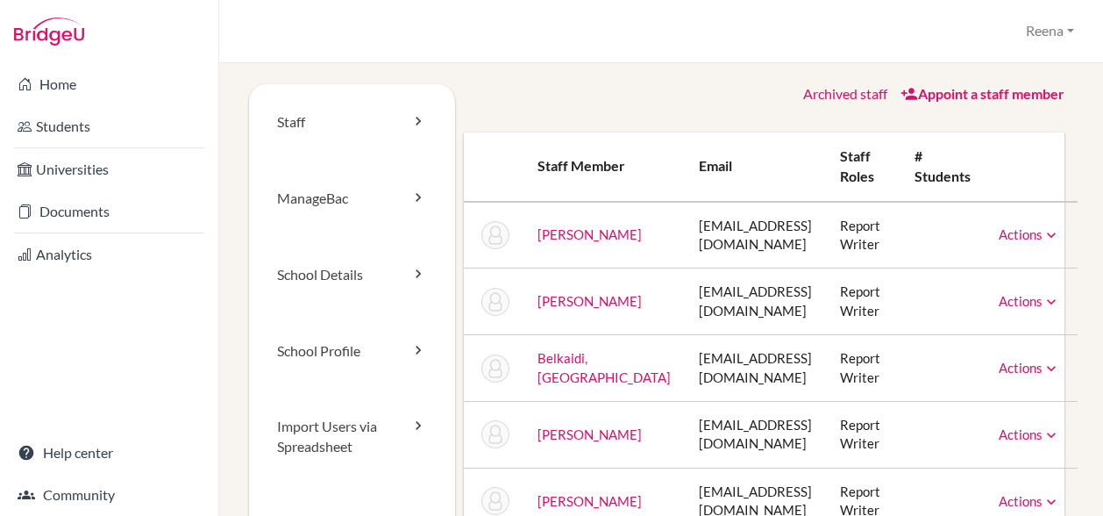
scroll to position [70, 0]
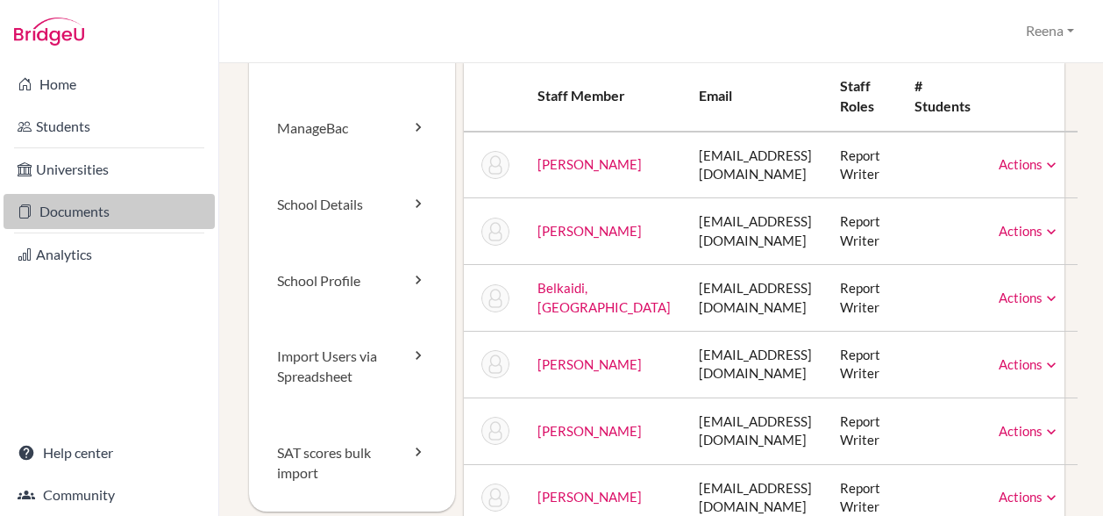
click at [84, 217] on link "Documents" at bounding box center [109, 211] width 211 height 35
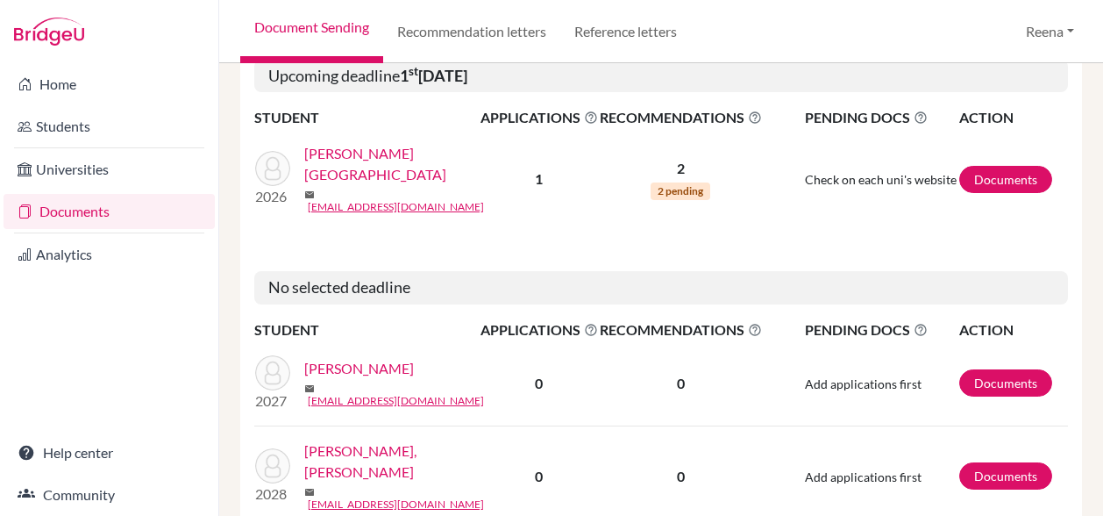
scroll to position [560, 0]
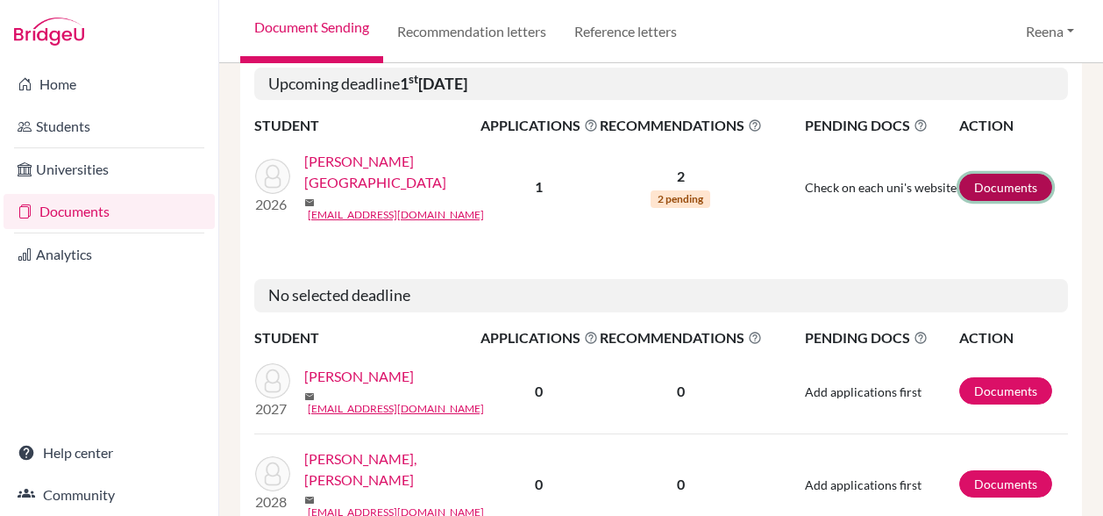
click at [991, 174] on link "Documents" at bounding box center [1005, 187] width 93 height 27
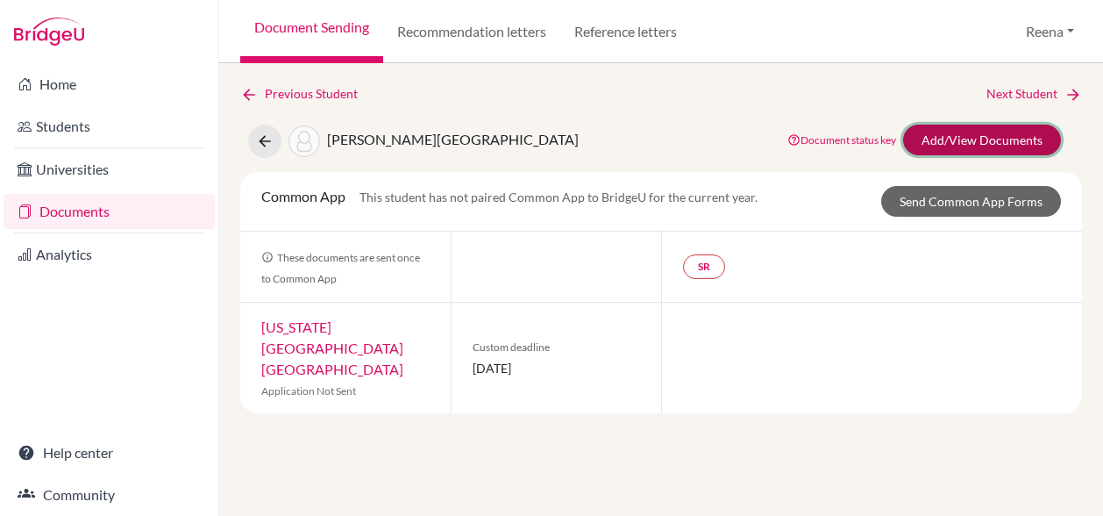
click at [971, 138] on link "Add/View Documents" at bounding box center [982, 140] width 158 height 31
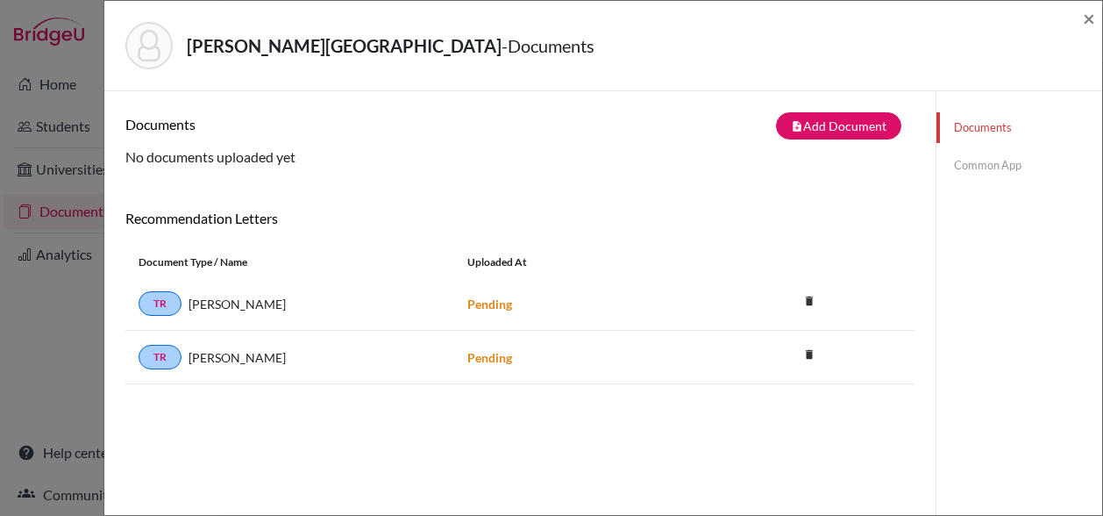
click at [971, 160] on link "Common App" at bounding box center [1019, 165] width 166 height 31
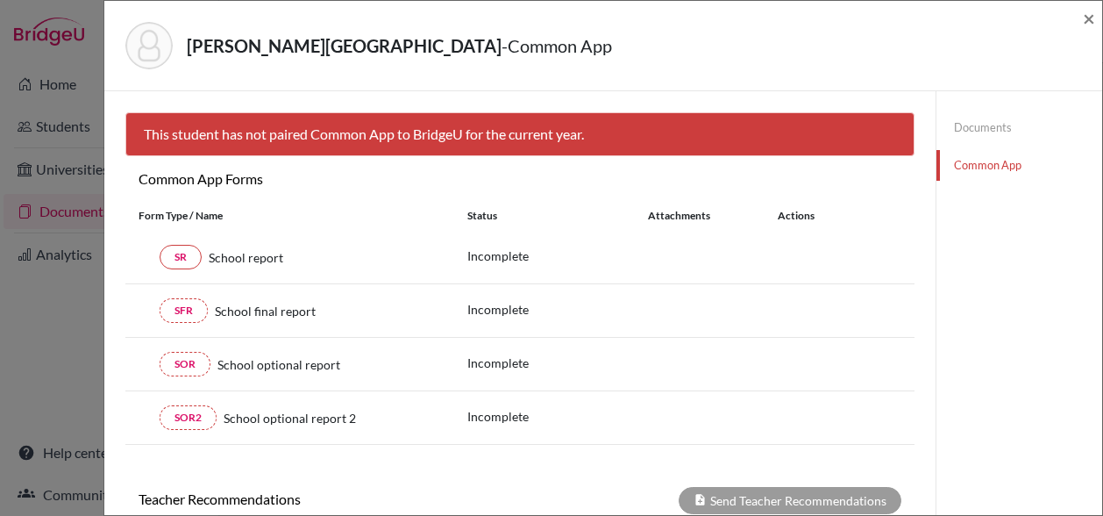
click at [982, 129] on link "Documents" at bounding box center [1019, 127] width 166 height 31
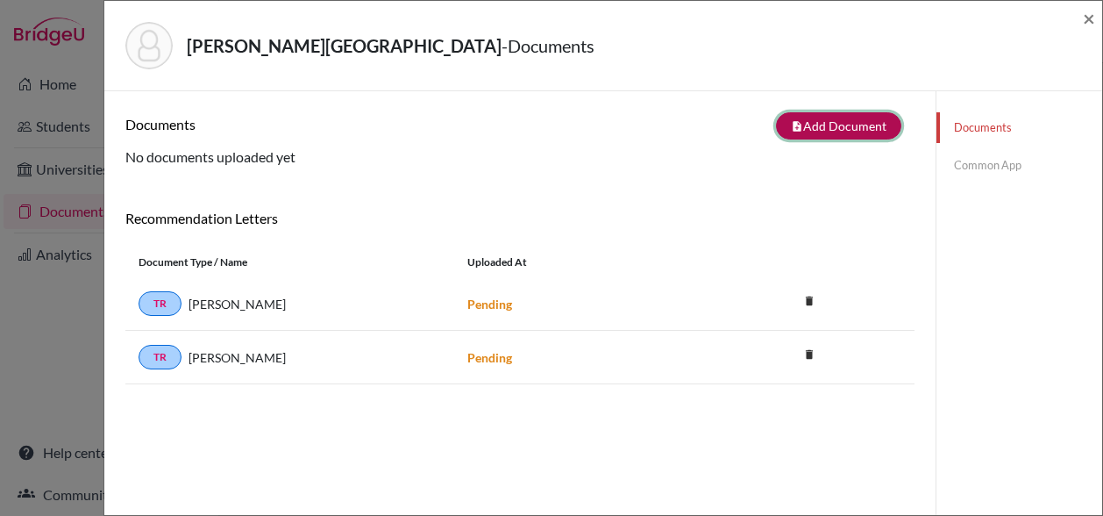
click at [823, 132] on button "note_add Add Document" at bounding box center [838, 125] width 125 height 27
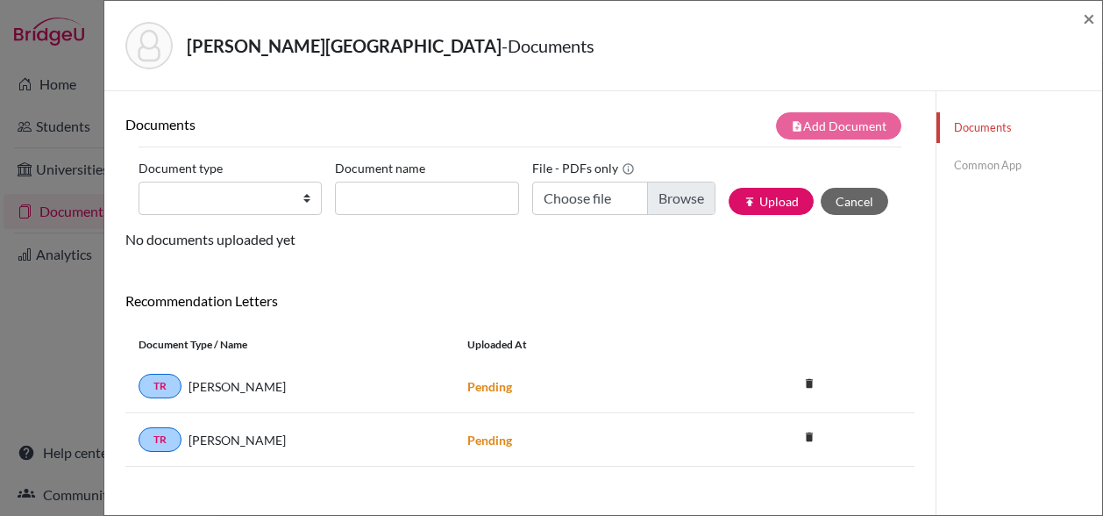
click at [977, 163] on link "Common App" at bounding box center [1019, 165] width 166 height 31
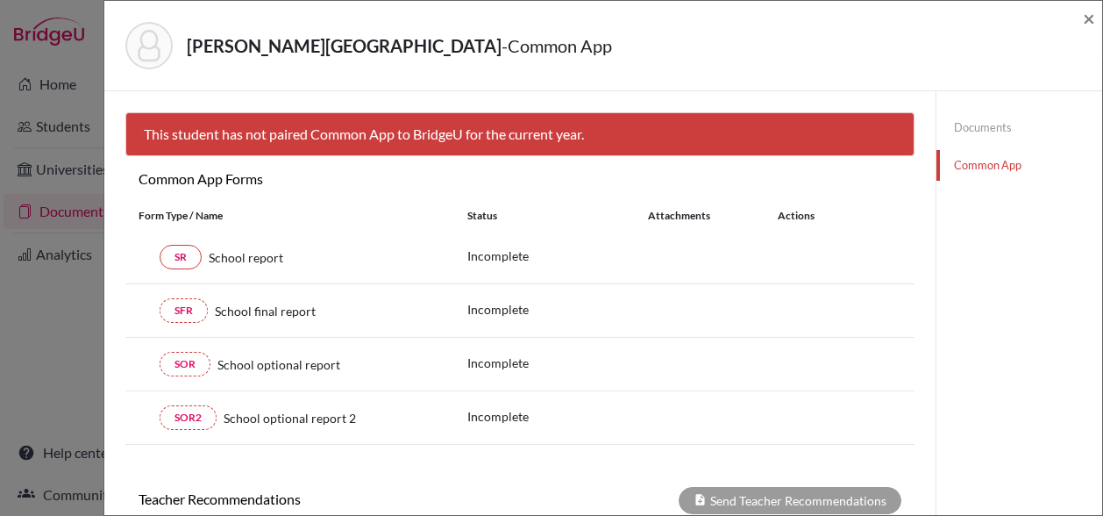
click at [968, 125] on link "Documents" at bounding box center [1019, 127] width 166 height 31
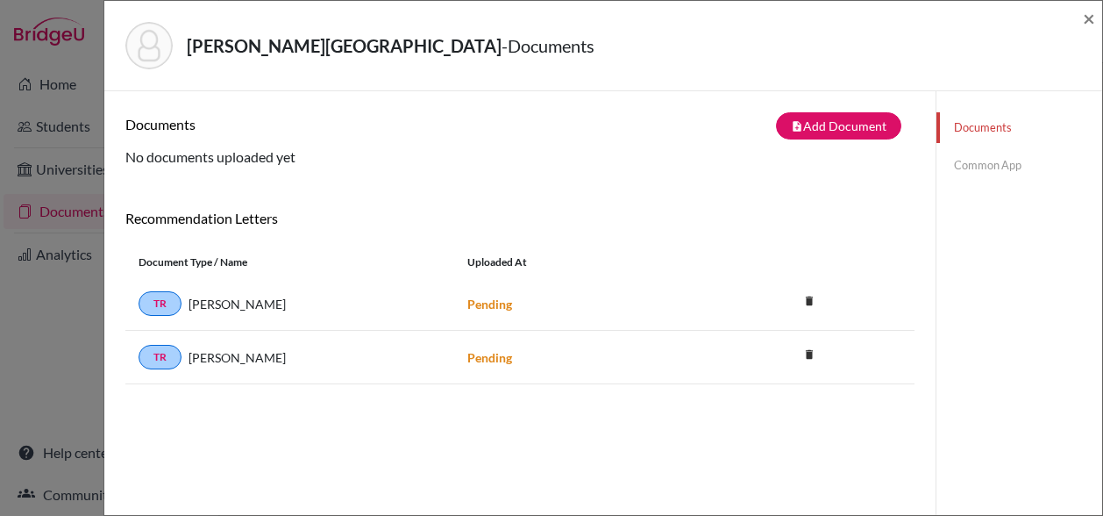
click at [56, 203] on div "Burmawala, Haniya - Documents × Documents note_add Add Document Document type C…" at bounding box center [551, 258] width 1103 height 516
click at [65, 211] on div "Burmawala, Haniya - Documents × Documents note_add Add Document Document type C…" at bounding box center [551, 258] width 1103 height 516
click at [1089, 14] on span "×" at bounding box center [1089, 17] width 12 height 25
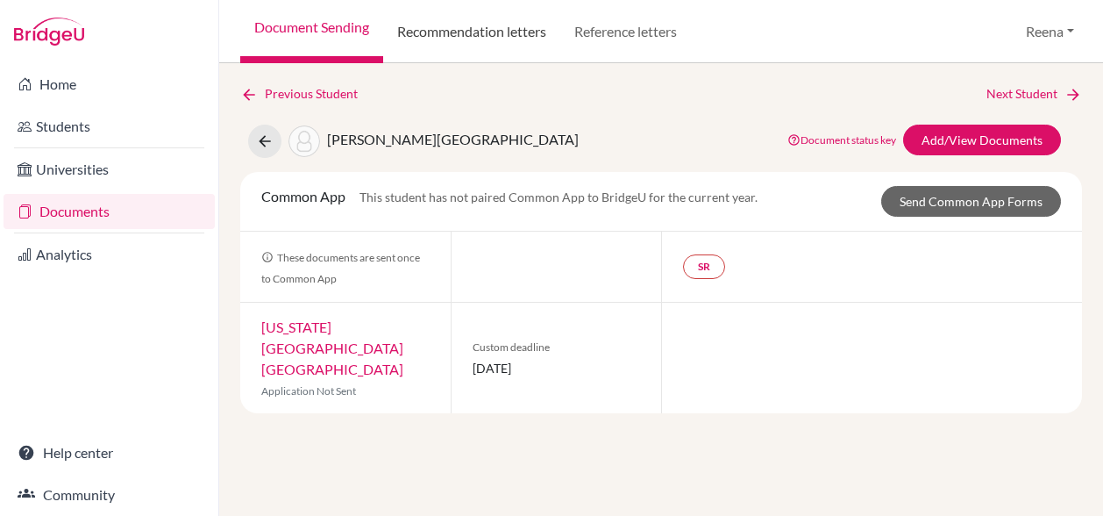
click at [463, 39] on link "Recommendation letters" at bounding box center [471, 31] width 177 height 63
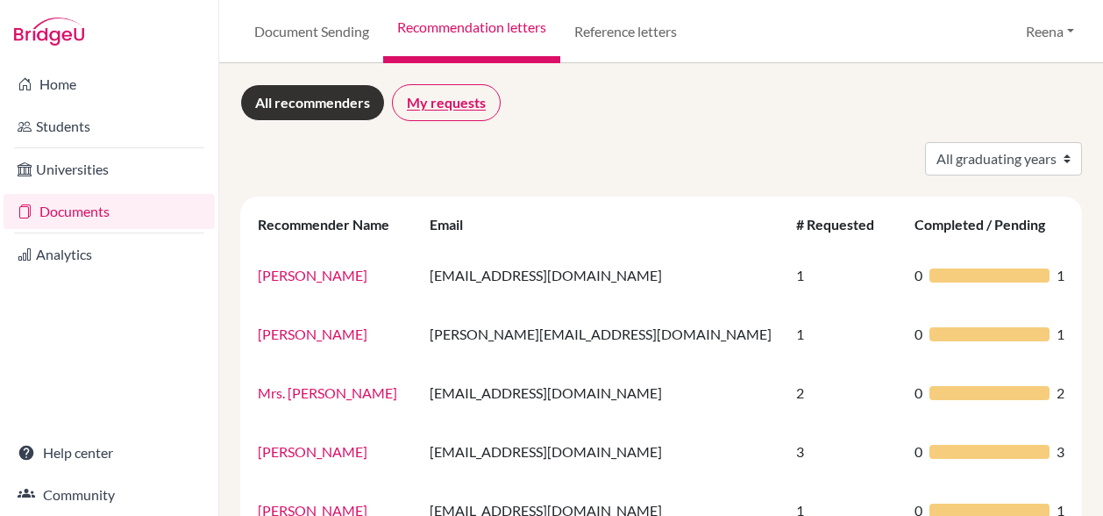
click at [452, 99] on link "My requests" at bounding box center [446, 102] width 109 height 37
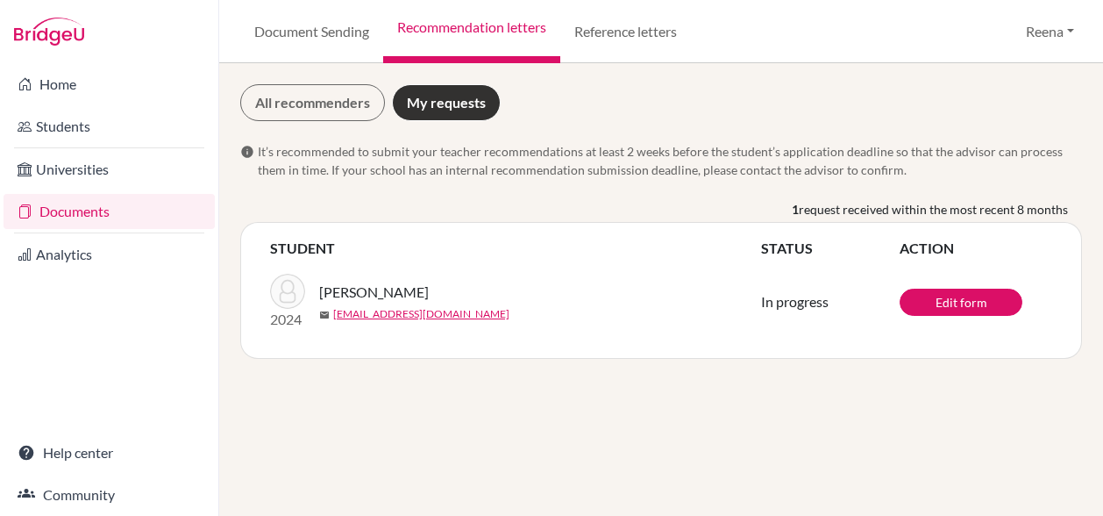
click at [703, 139] on div "All recommenders My requests info It’s recommended to submit your teacher recom…" at bounding box center [661, 221] width 842 height 274
click at [354, 101] on link "All recommenders" at bounding box center [312, 102] width 145 height 37
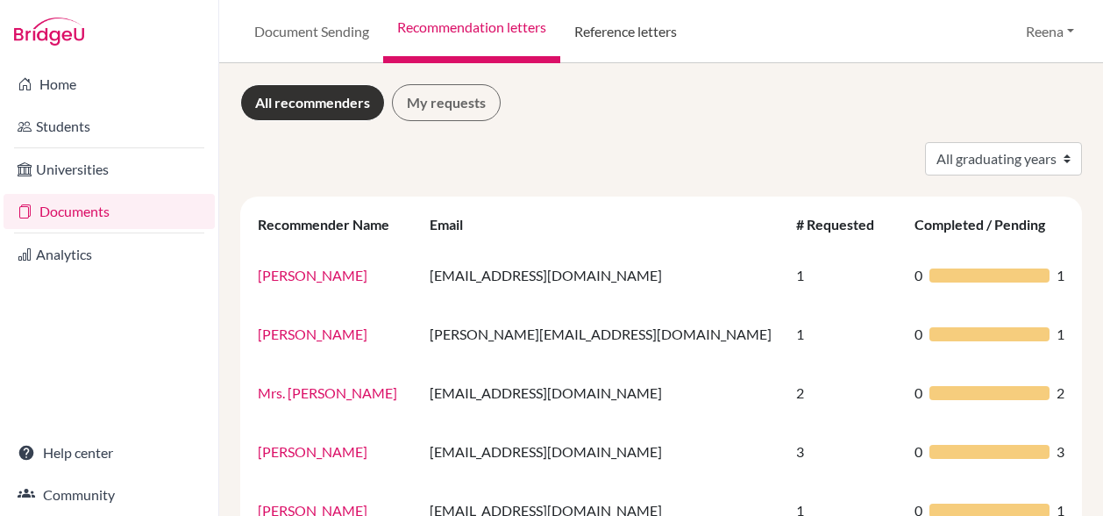
click at [607, 25] on link "Reference letters" at bounding box center [625, 31] width 131 height 63
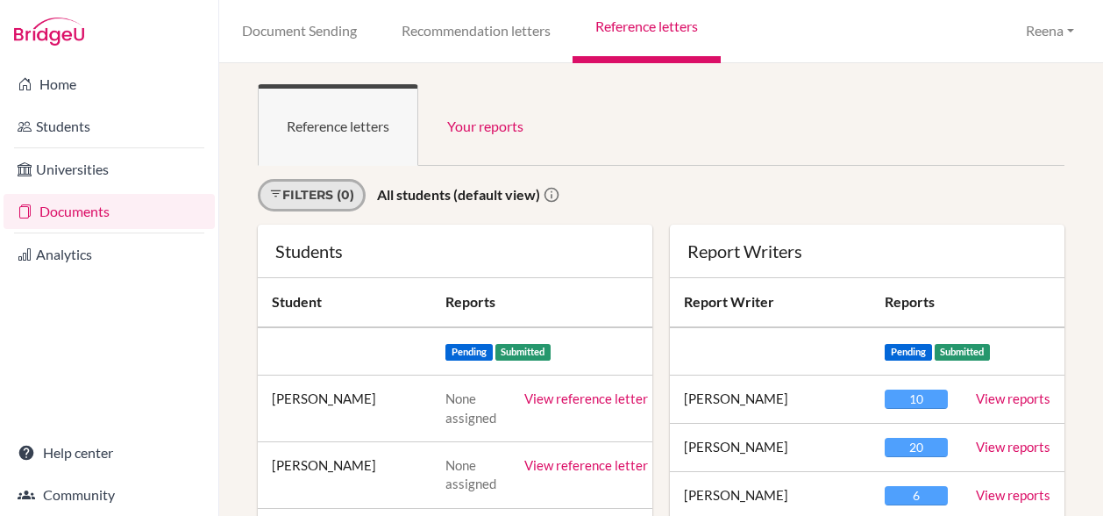
click at [349, 192] on link "Filters (0)" at bounding box center [312, 195] width 108 height 32
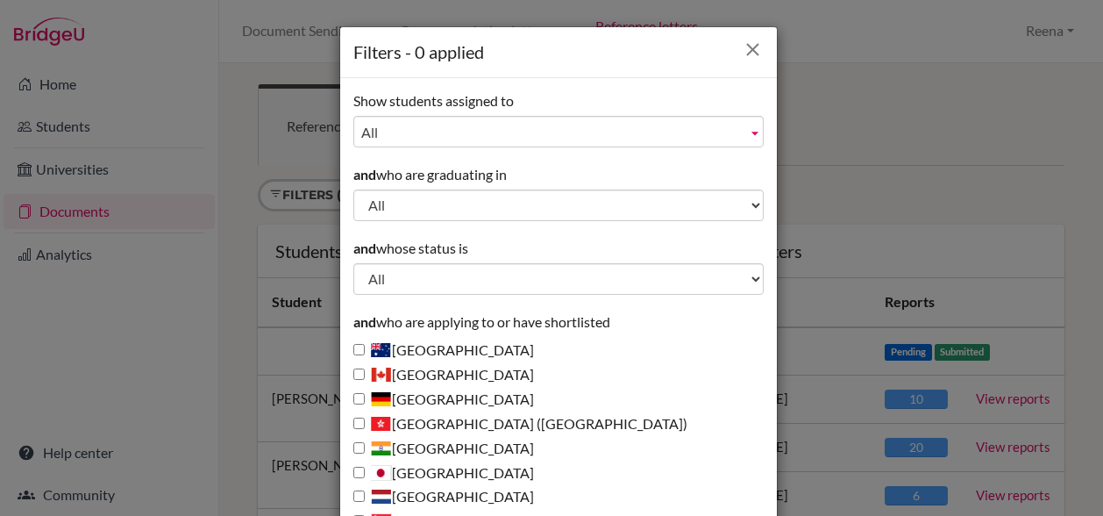
click at [748, 48] on icon "Close" at bounding box center [753, 50] width 22 height 22
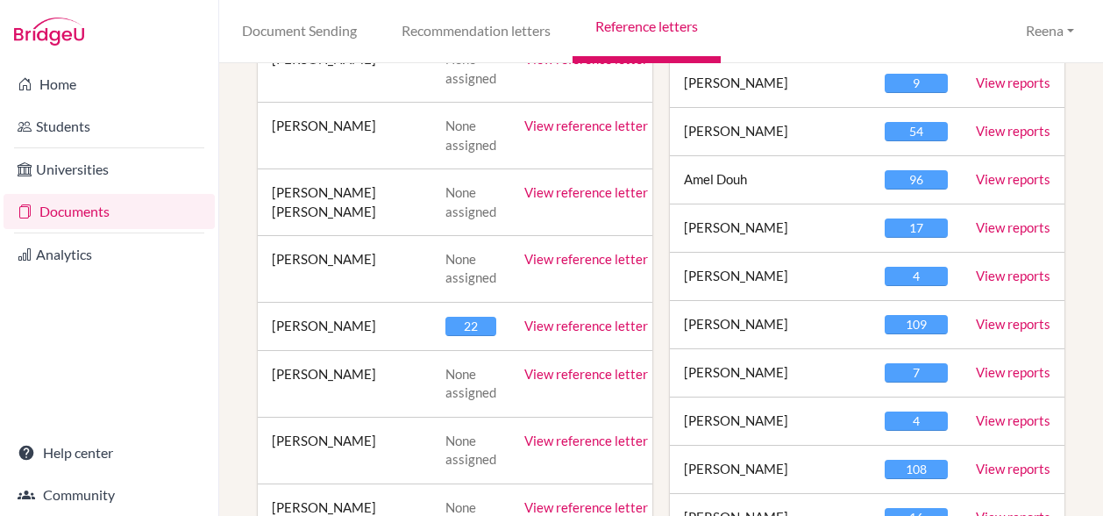
scroll to position [666, 0]
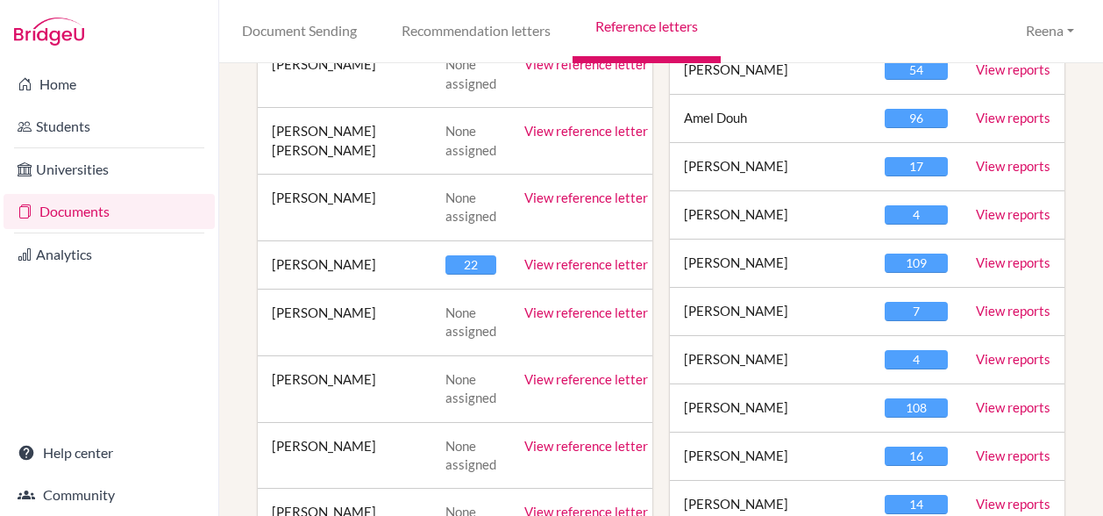
click at [459, 260] on div "22" at bounding box center [470, 264] width 51 height 19
click at [548, 258] on link "View reference letter" at bounding box center [586, 264] width 124 height 16
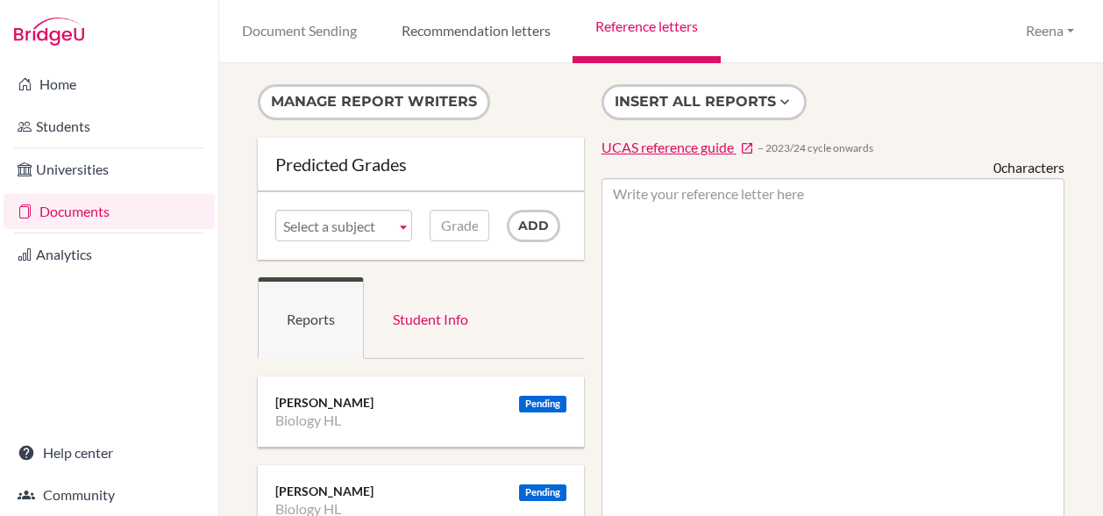
click at [486, 25] on link "Recommendation letters" at bounding box center [476, 31] width 194 height 63
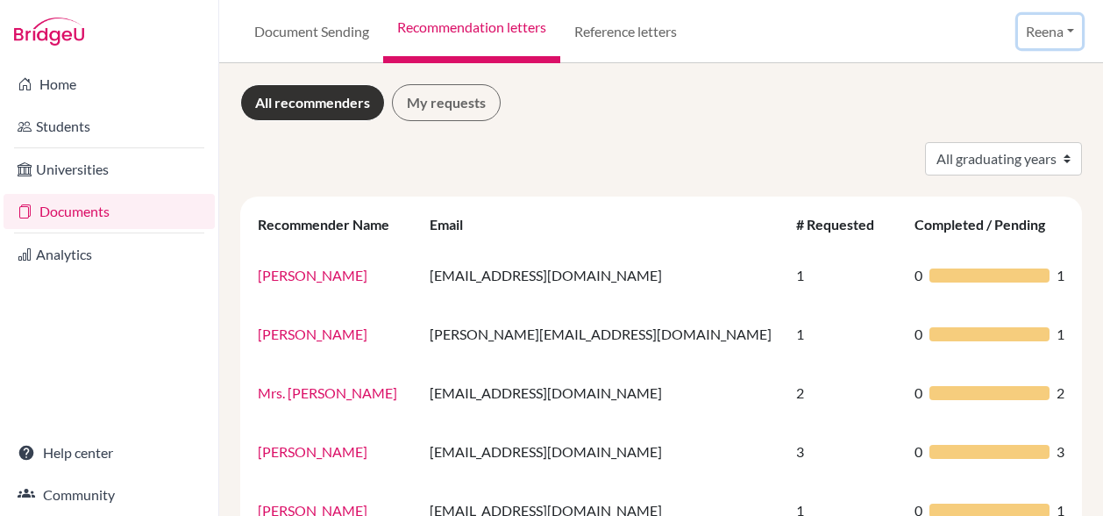
click at [1043, 30] on button "Reena" at bounding box center [1050, 31] width 64 height 33
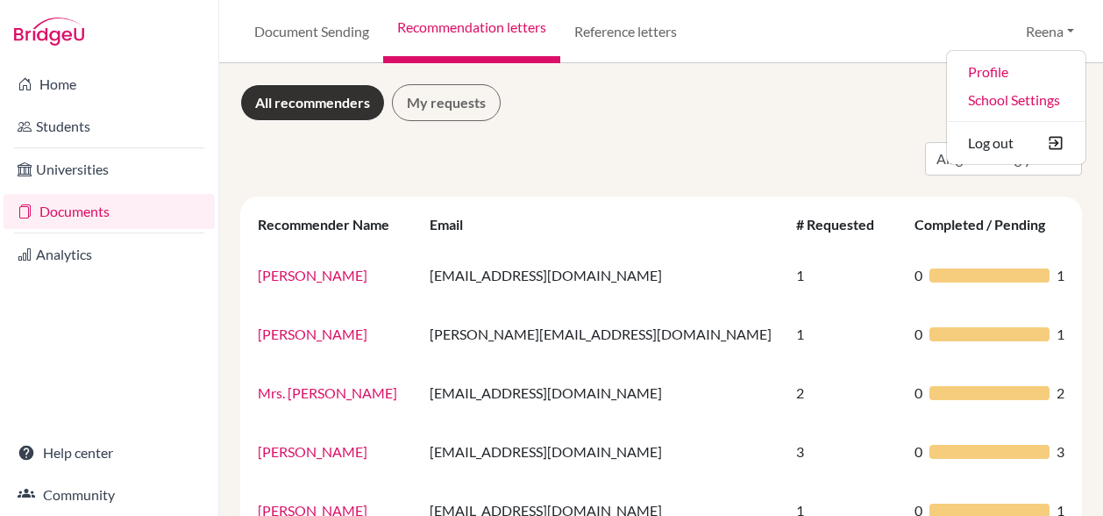
click at [575, 109] on div "All recommenders My requests" at bounding box center [661, 102] width 842 height 37
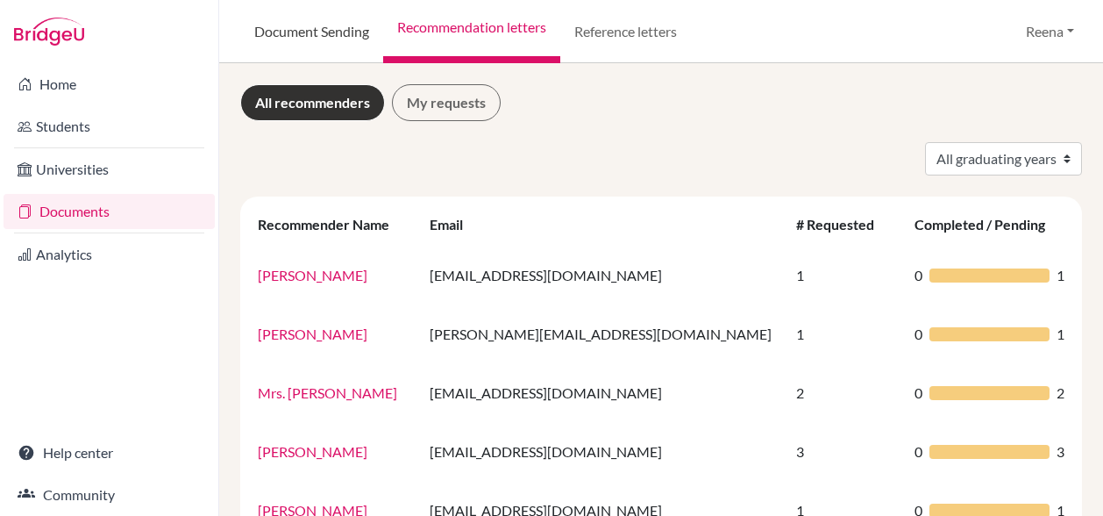
click at [311, 24] on link "Document Sending" at bounding box center [311, 31] width 143 height 63
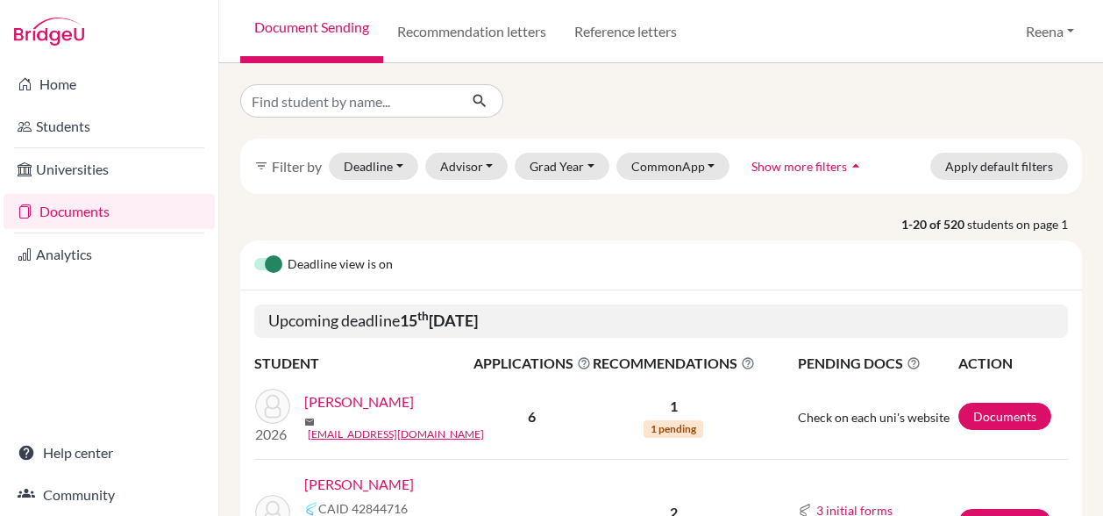
click at [394, 259] on div "Deadline view is on" at bounding box center [661, 265] width 842 height 50
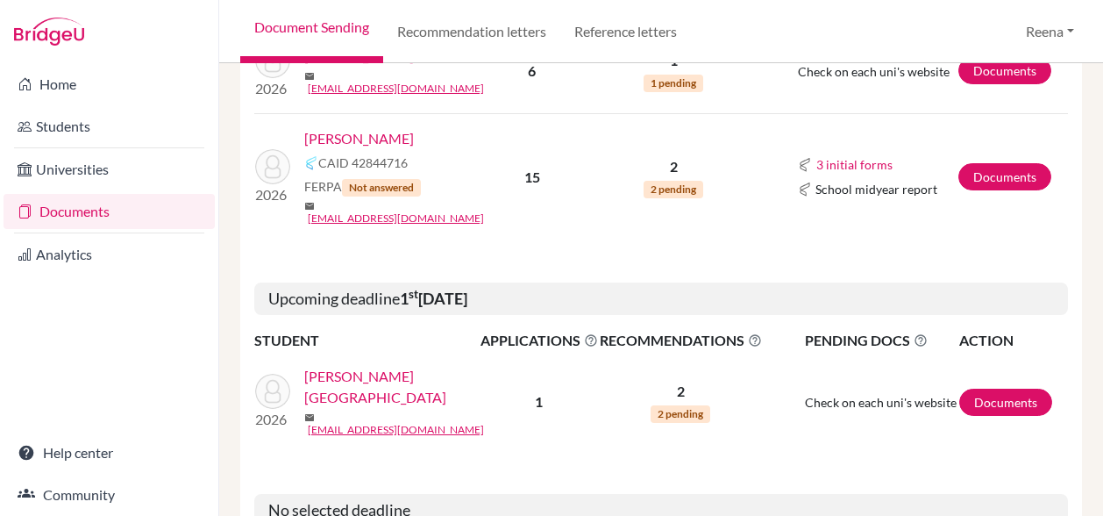
scroll to position [345, 0]
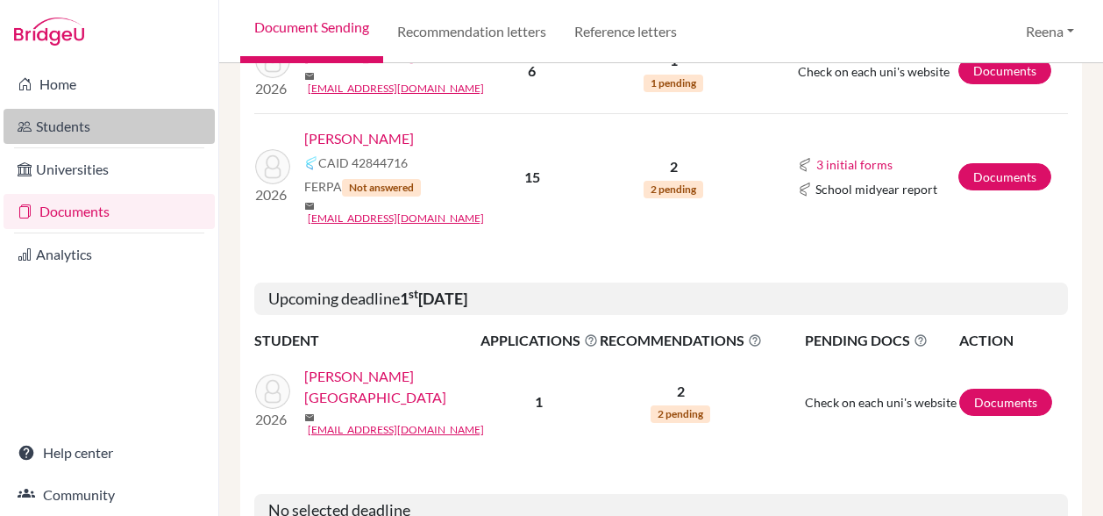
click at [85, 132] on link "Students" at bounding box center [109, 126] width 211 height 35
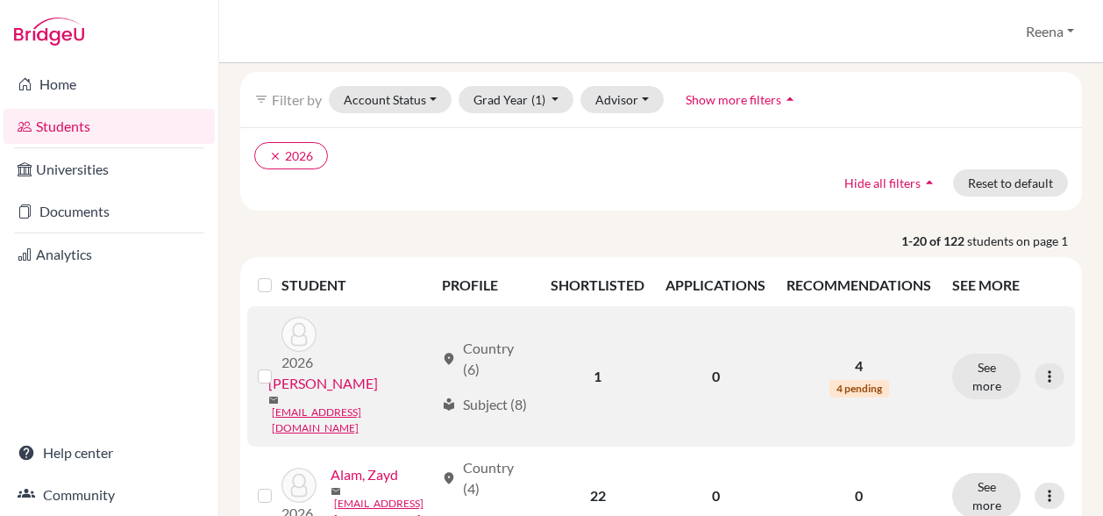
scroll to position [68, 0]
click at [366, 463] on div "2026 Alam, Zayd mail [EMAIL_ADDRESS][DOMAIN_NAME]" at bounding box center [351, 494] width 166 height 63
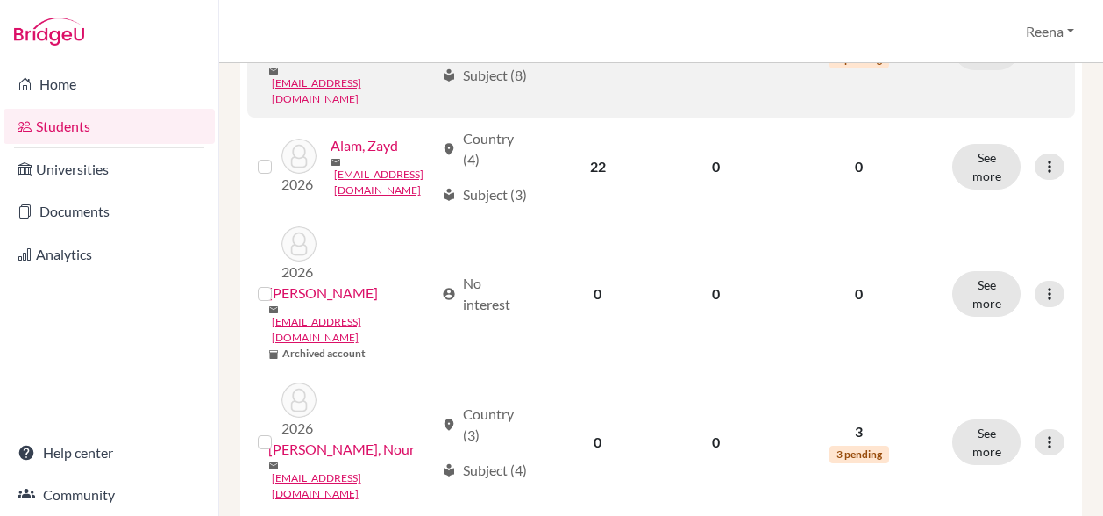
scroll to position [396, 0]
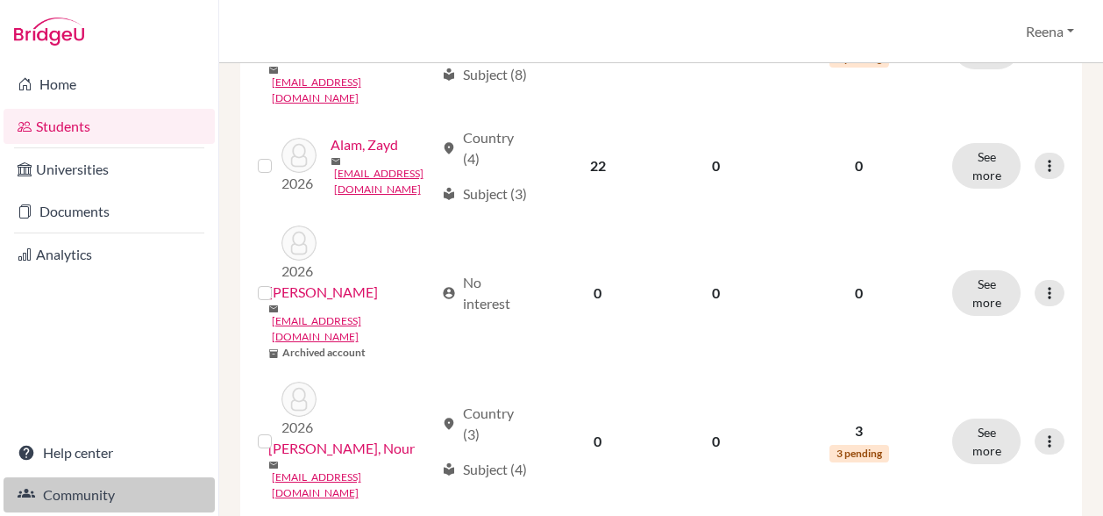
click at [108, 492] on link "Community" at bounding box center [109, 494] width 211 height 35
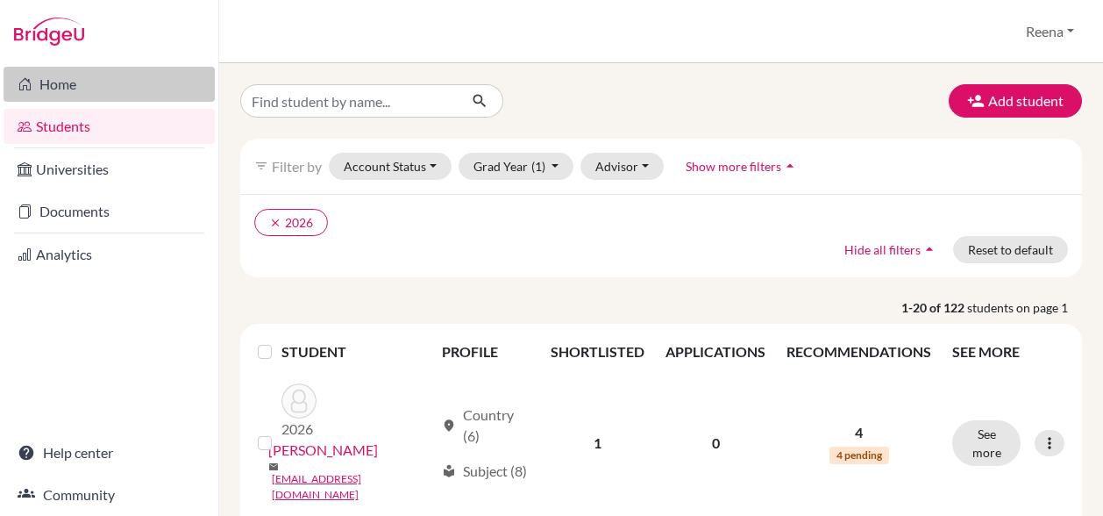
click at [65, 89] on link "Home" at bounding box center [109, 84] width 211 height 35
